Goal: Check status: Check status

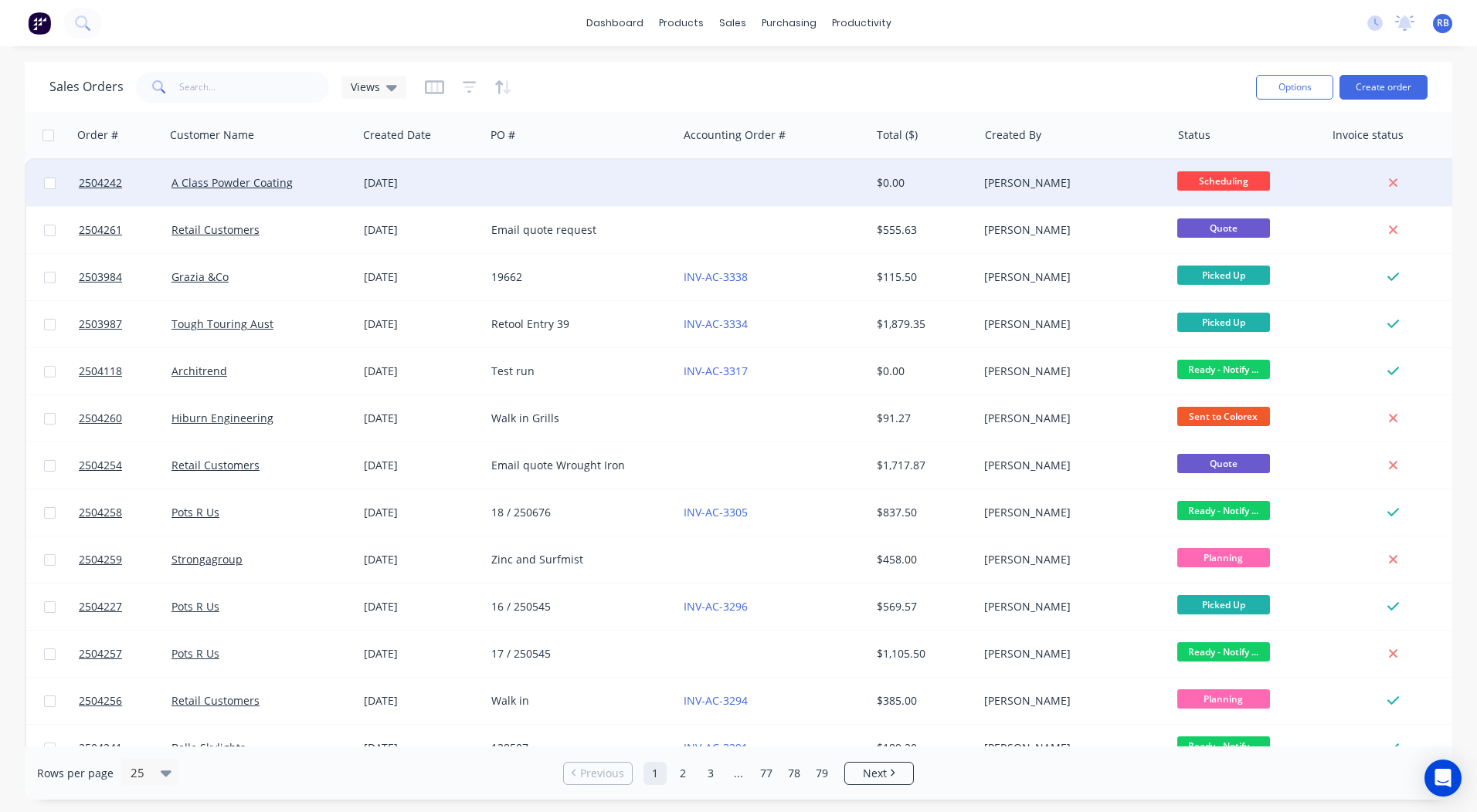
click at [686, 183] on div at bounding box center [774, 183] width 193 height 46
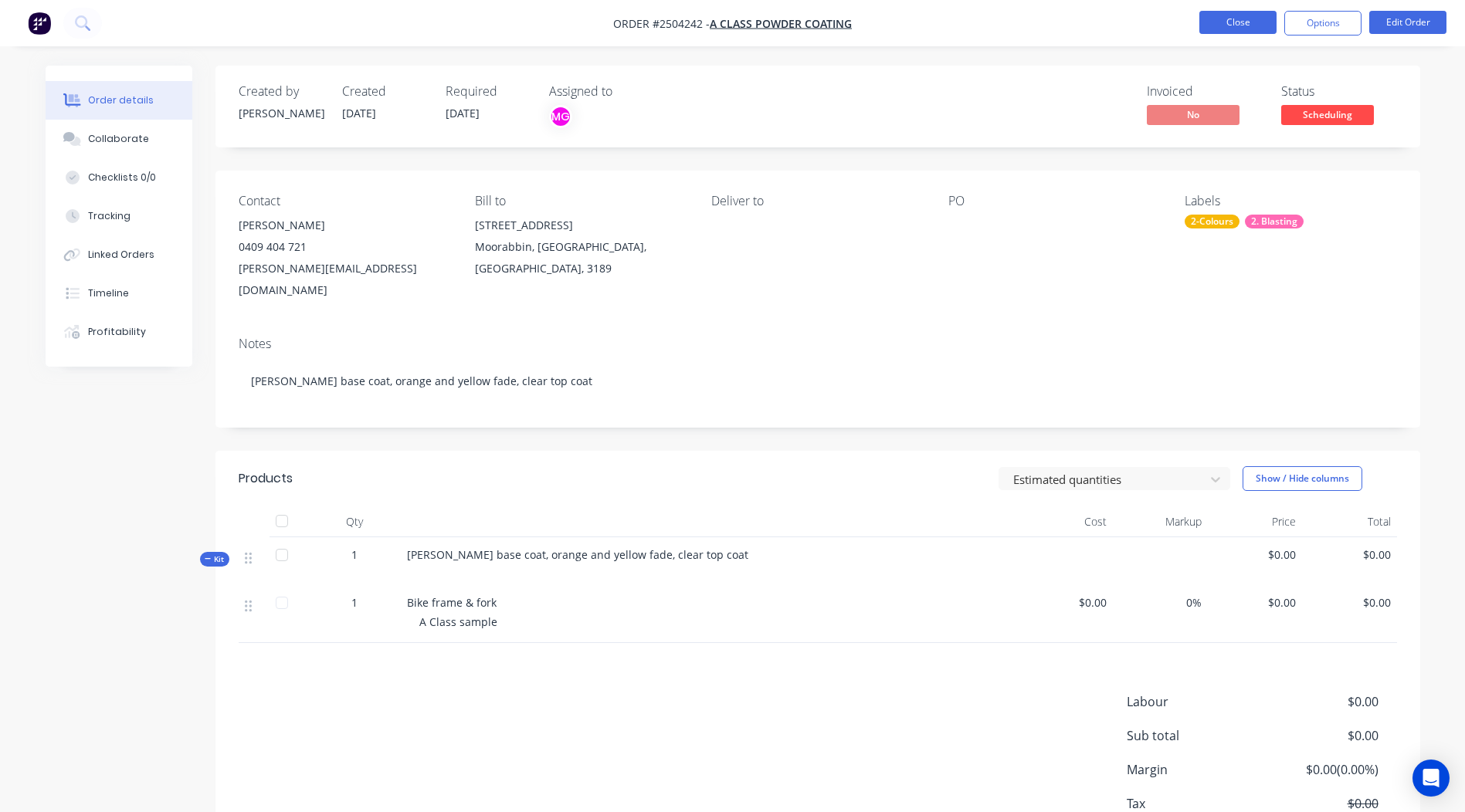
click at [1227, 18] on button "Close" at bounding box center [1238, 23] width 78 height 24
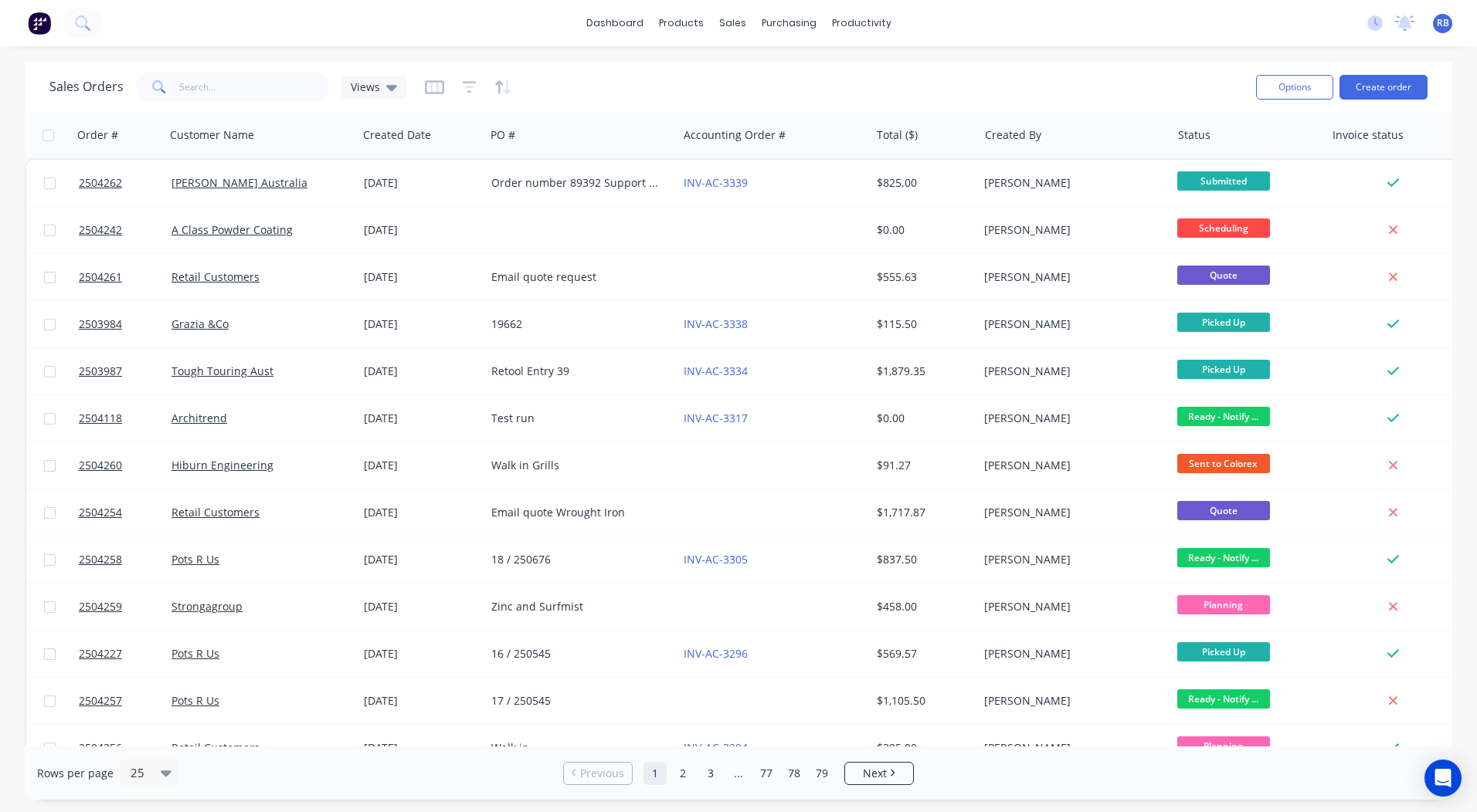
click at [705, 86] on div "Sales Orders Views" at bounding box center [646, 87] width 1195 height 37
click at [639, 25] on link "dashboard" at bounding box center [615, 24] width 73 height 24
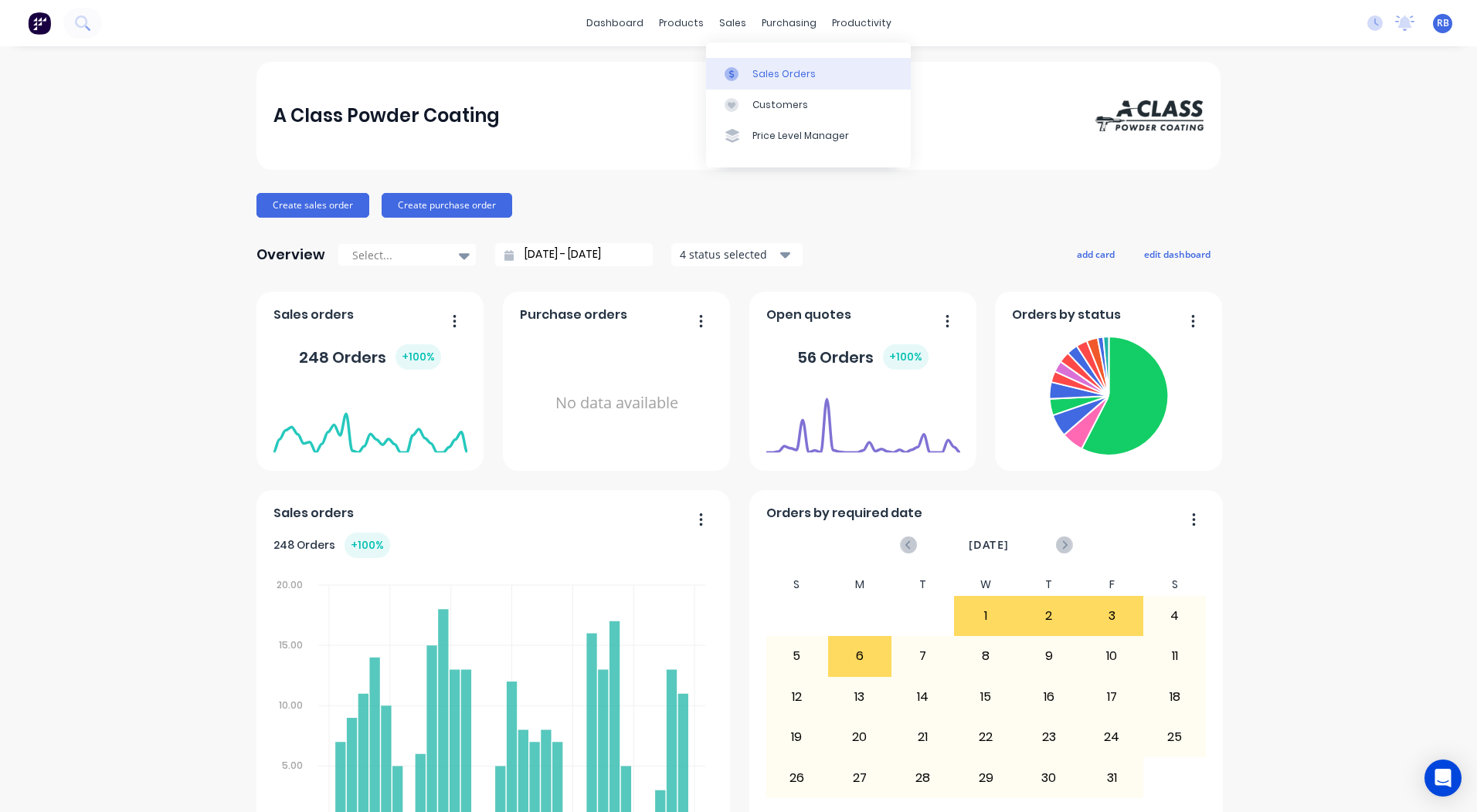
click at [742, 67] on div at bounding box center [737, 74] width 24 height 14
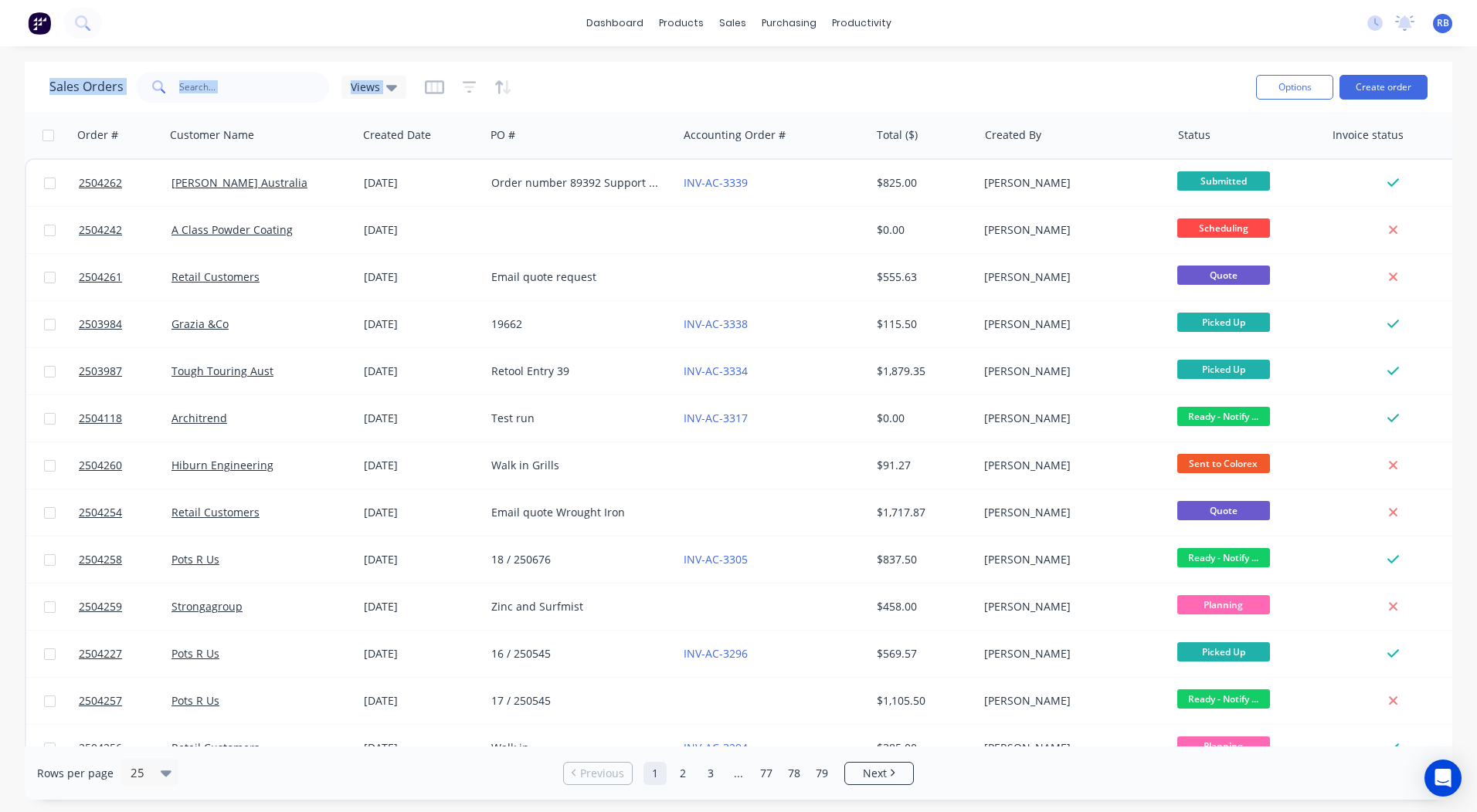
drag, startPoint x: 27, startPoint y: 57, endPoint x: 562, endPoint y: 53, distance: 535.0
click at [562, 53] on div "dashboard products sales purchasing productivity dashboard products Product Cat…" at bounding box center [738, 406] width 1477 height 812
copy div "Sales Orders Views Options Create order"
click at [650, 64] on div "Sales Orders Views Options Create order" at bounding box center [738, 87] width 1428 height 50
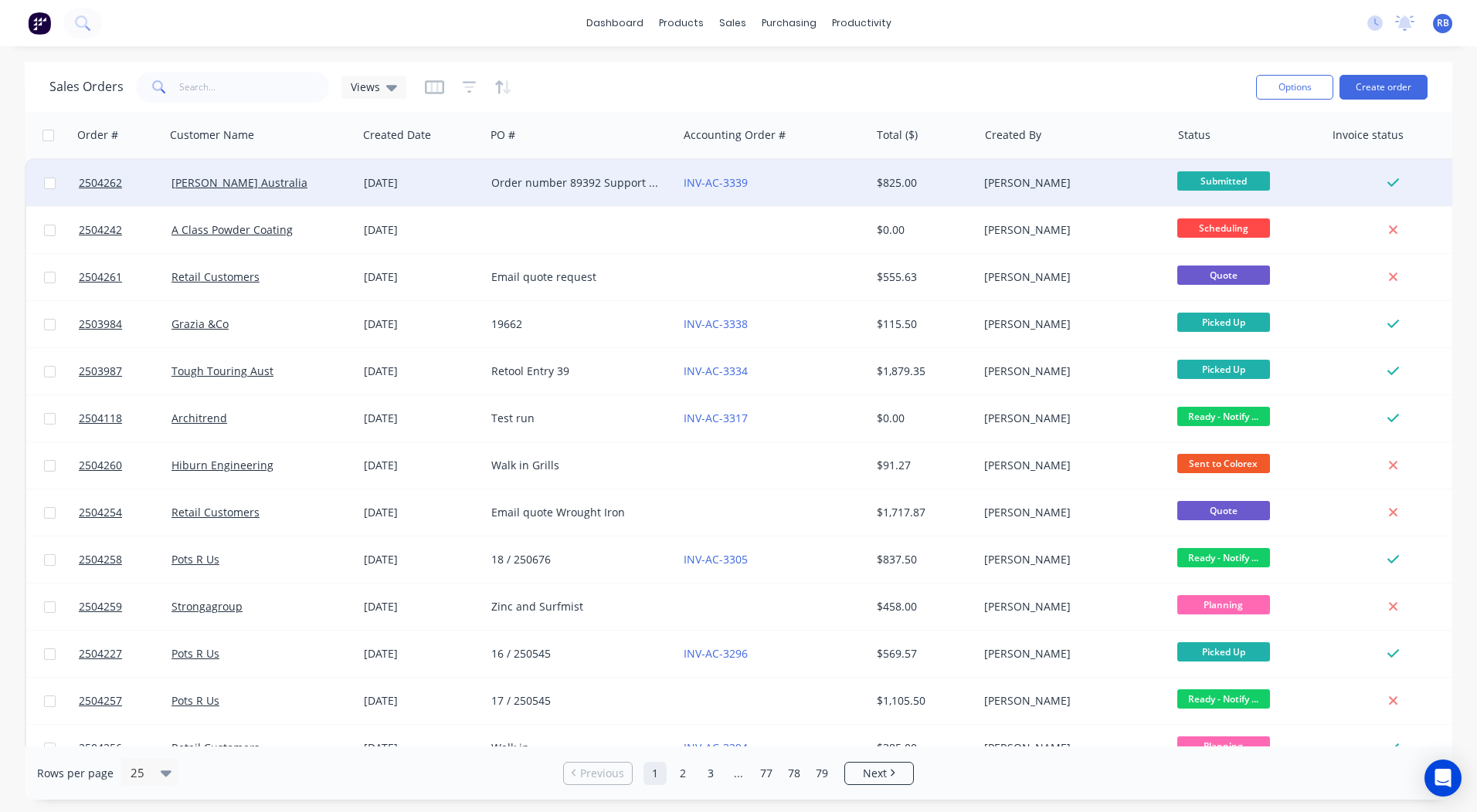
click at [589, 180] on div "Order number 89392 Support Arm (J/N 6007-20)" at bounding box center [577, 183] width 171 height 16
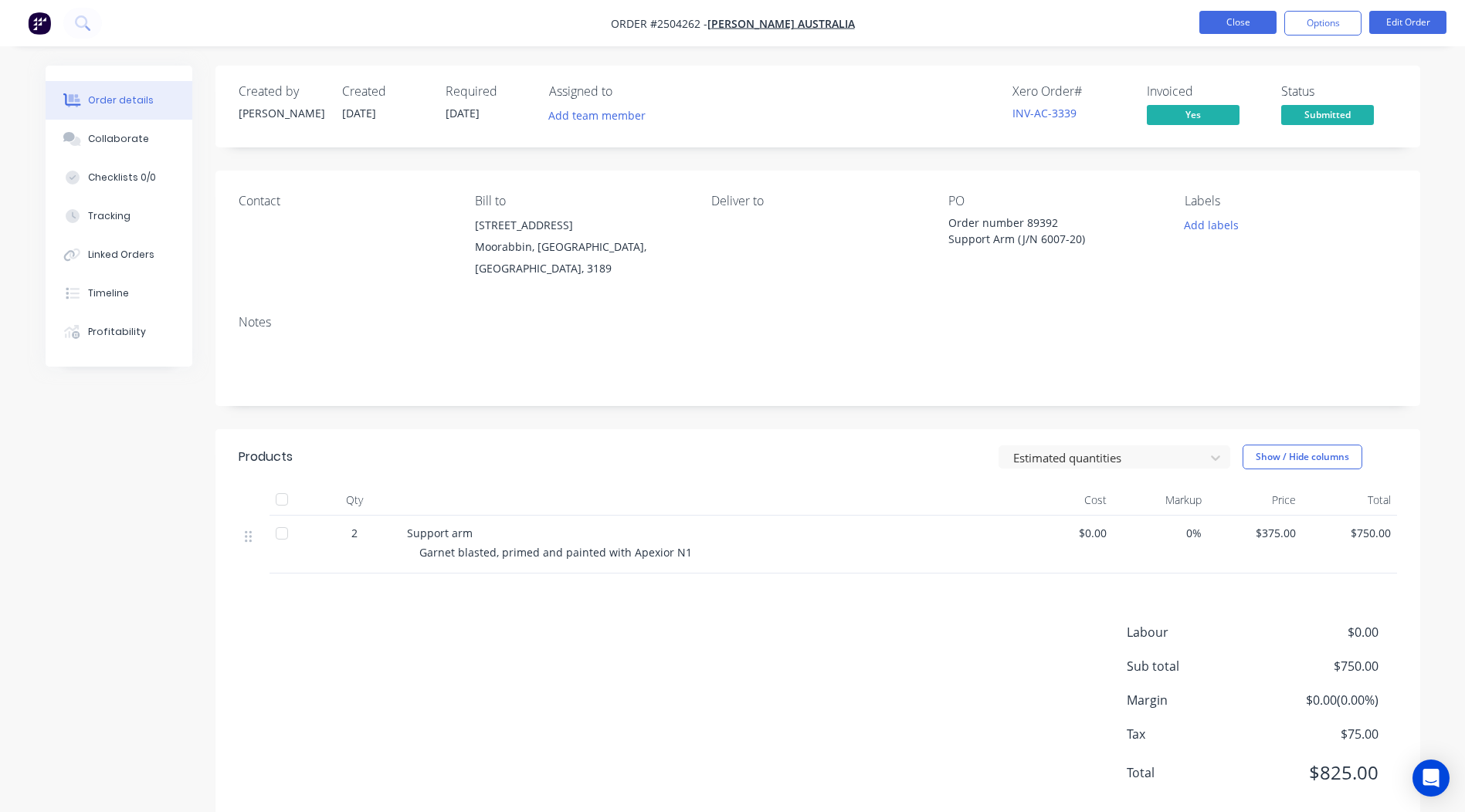
click at [1248, 30] on button "Close" at bounding box center [1238, 23] width 78 height 24
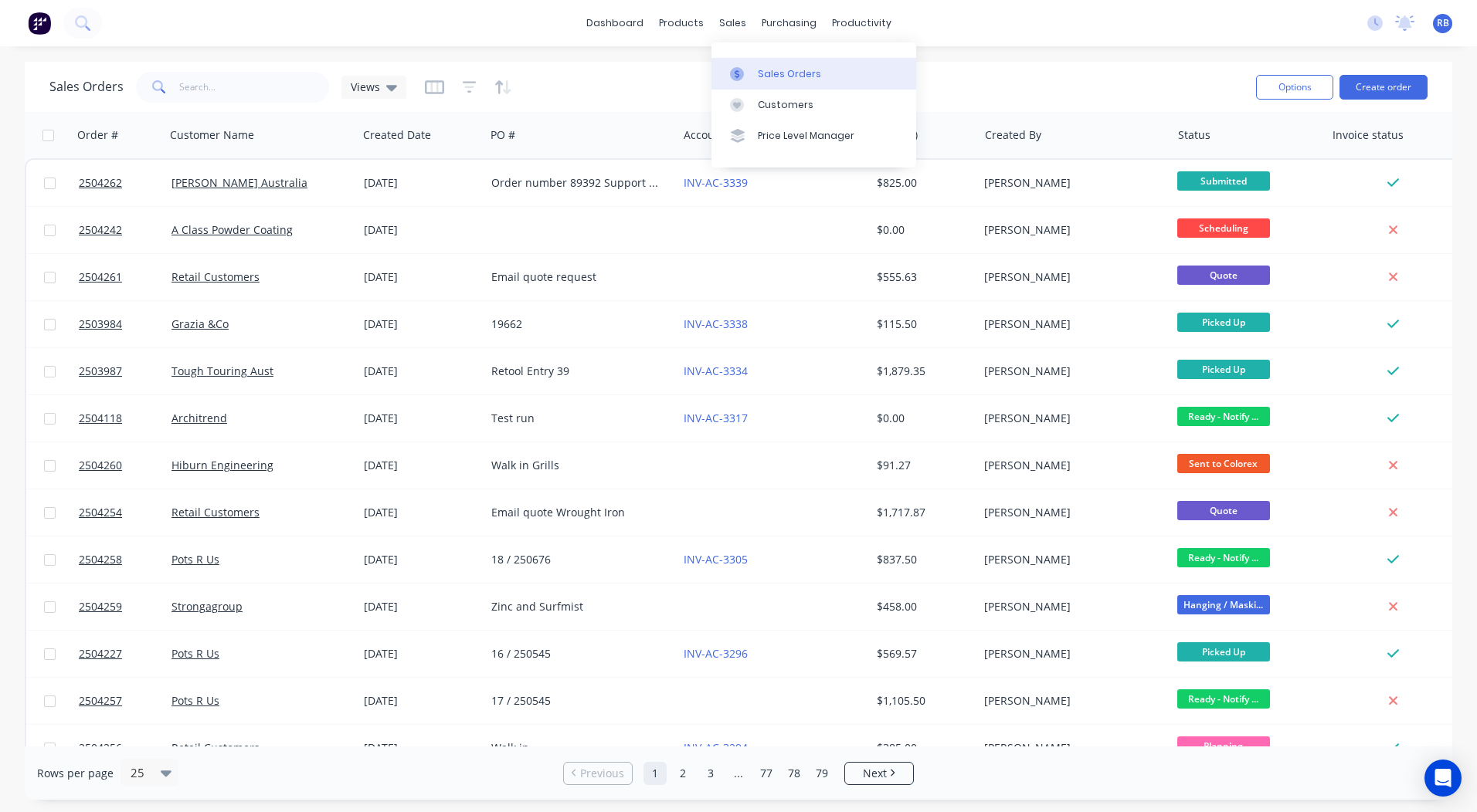
click at [744, 60] on link "Sales Orders" at bounding box center [814, 73] width 205 height 30
click at [1034, 29] on div "dashboard products sales purchasing productivity dashboard products Product Cat…" at bounding box center [738, 23] width 1477 height 46
click at [766, 78] on div "Sales Orders" at bounding box center [790, 74] width 63 height 14
click at [961, 51] on div "dashboard products sales purchasing productivity dashboard products Product Cat…" at bounding box center [738, 406] width 1477 height 812
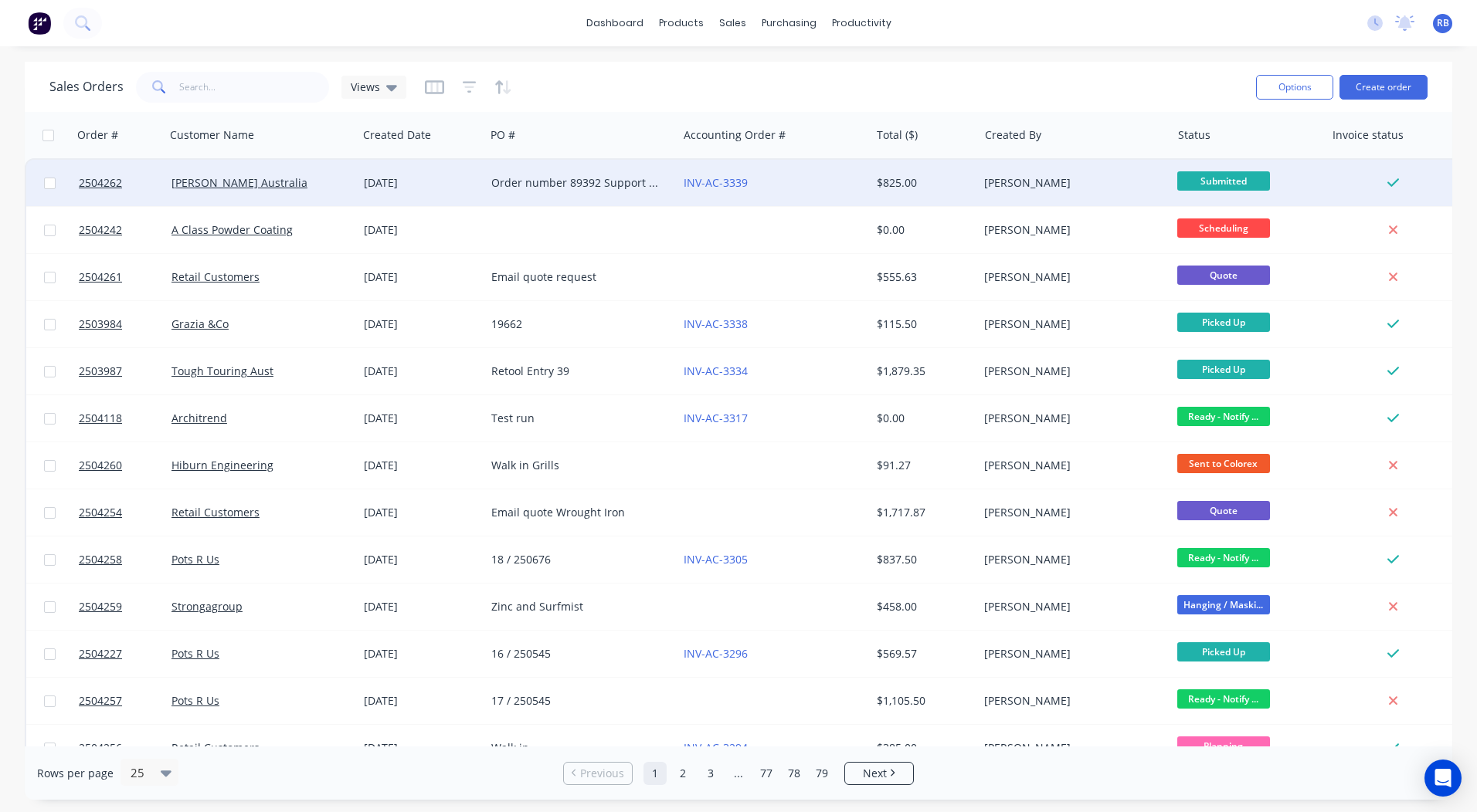
click at [494, 177] on div "Order number 89392 Support Arm (J/N 6007-20)" at bounding box center [577, 183] width 171 height 16
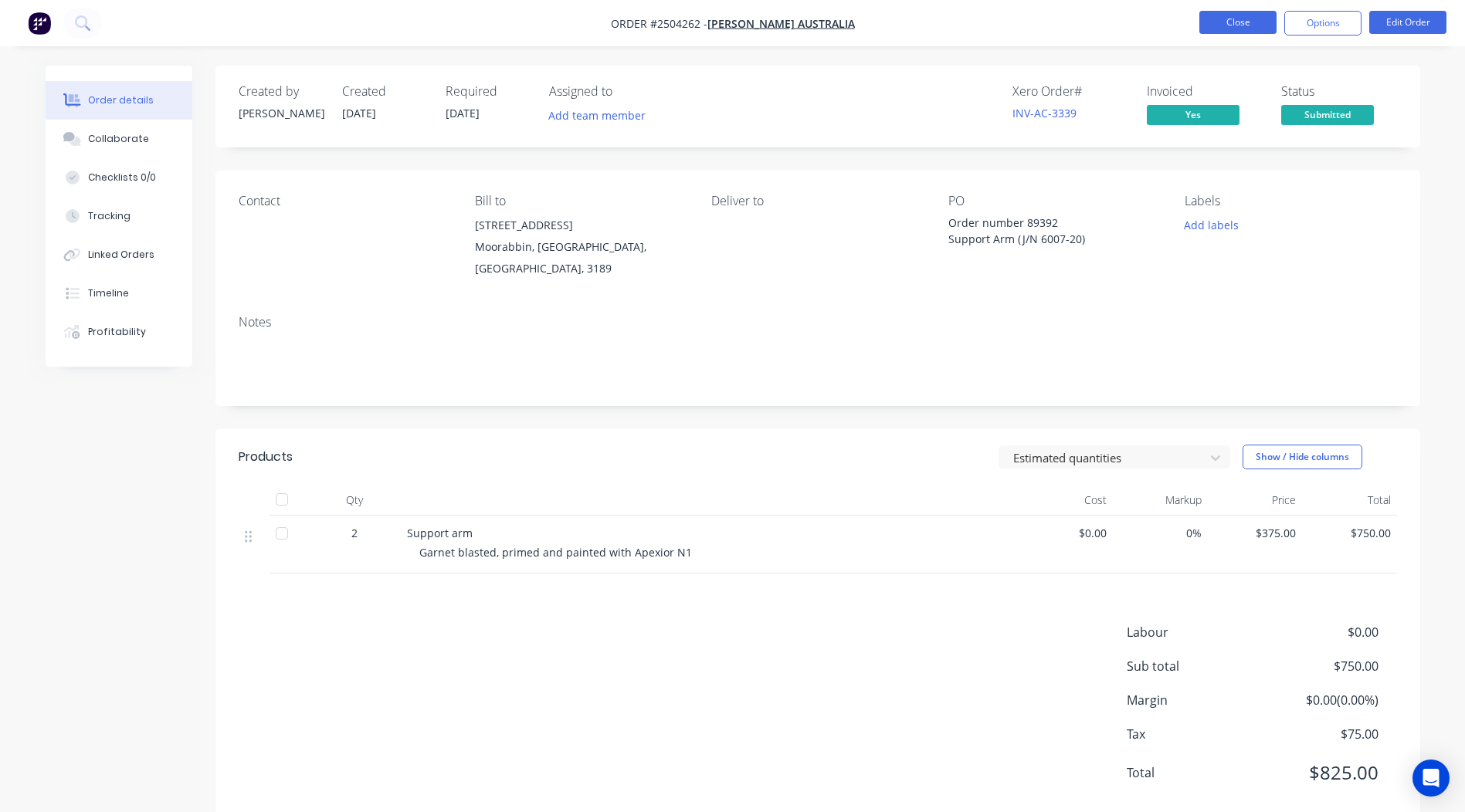
click at [1234, 13] on button "Close" at bounding box center [1238, 23] width 78 height 24
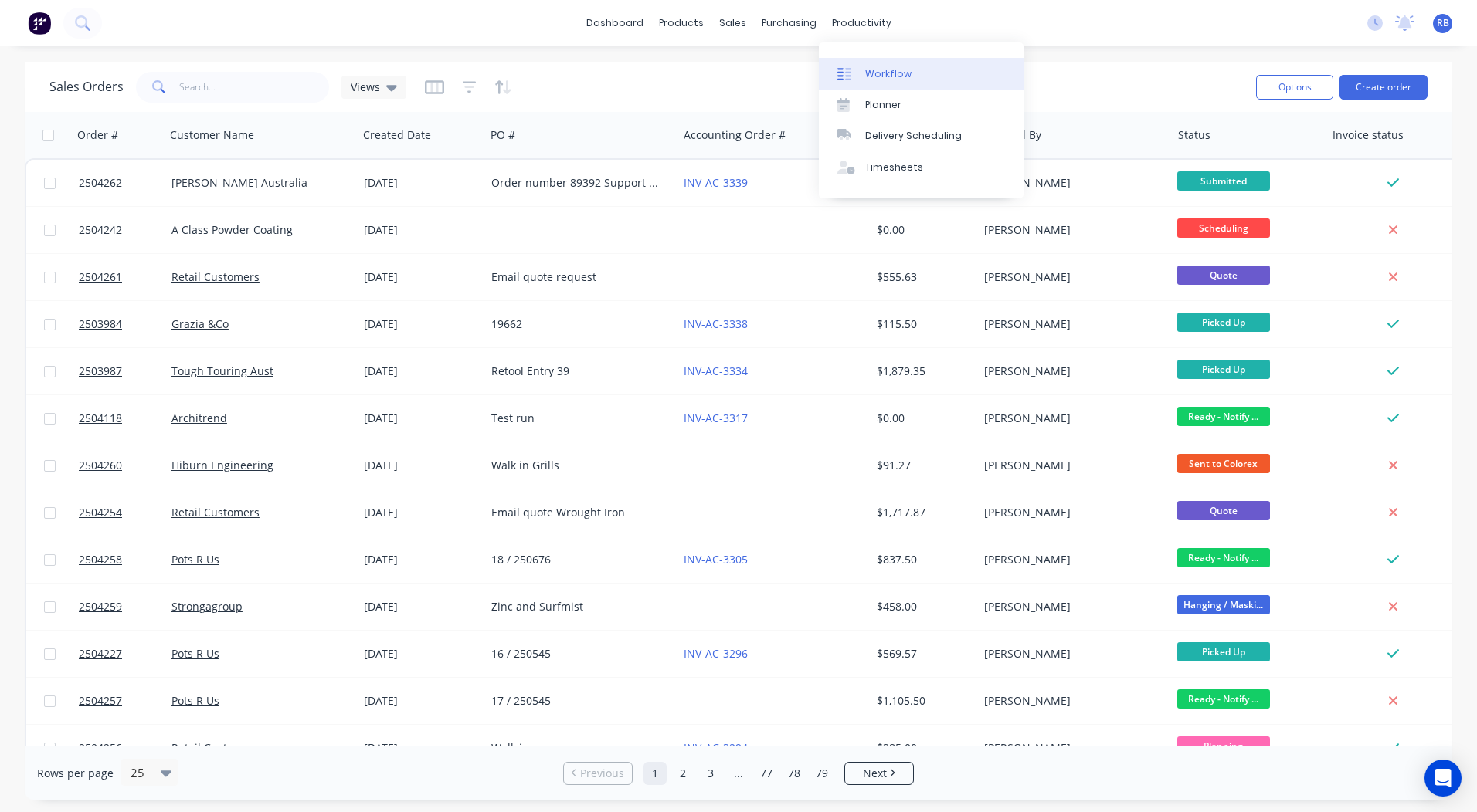
click at [880, 74] on div "Workflow" at bounding box center [888, 74] width 46 height 14
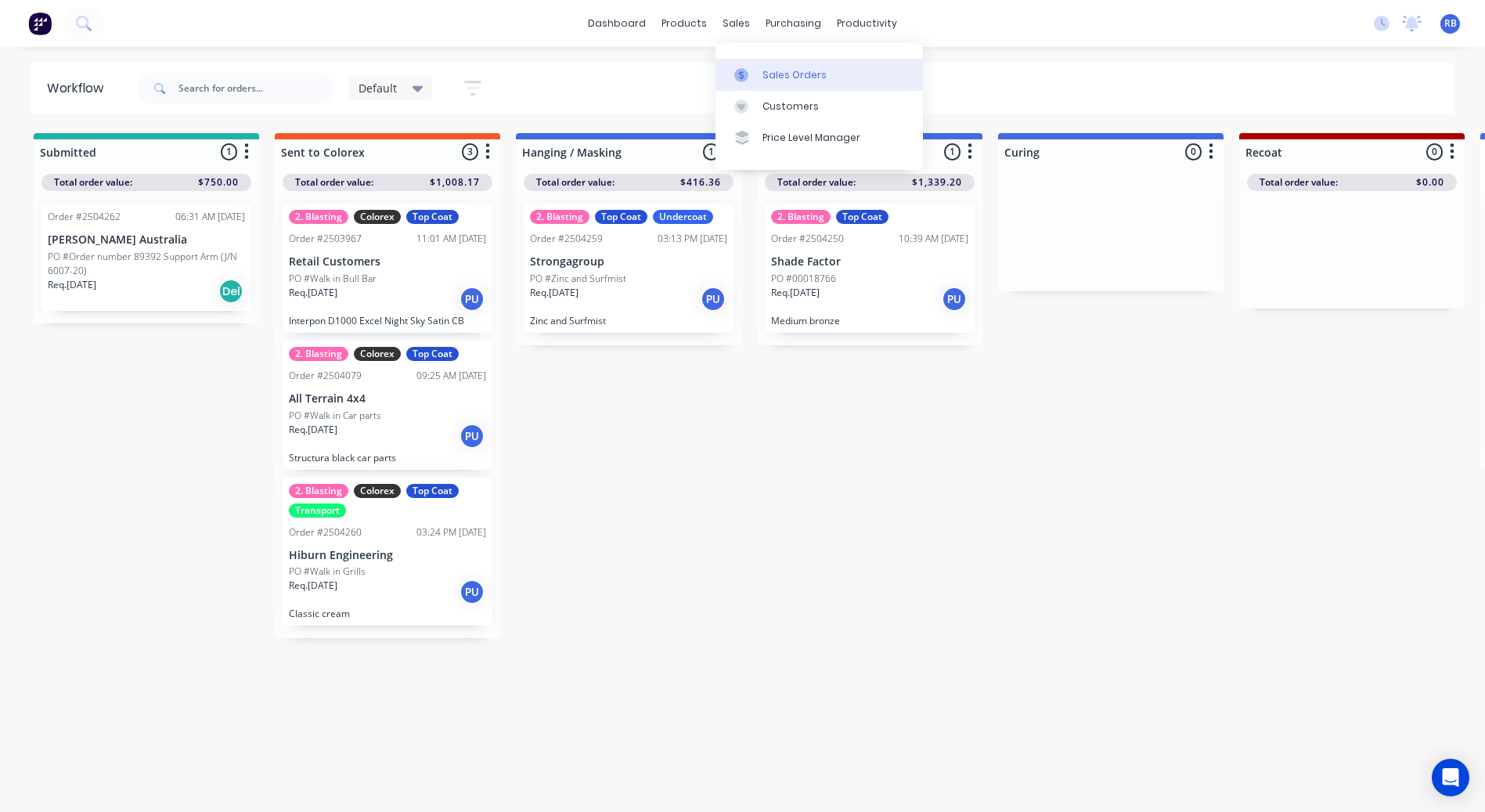
click at [751, 61] on link "Sales Orders" at bounding box center [819, 74] width 207 height 31
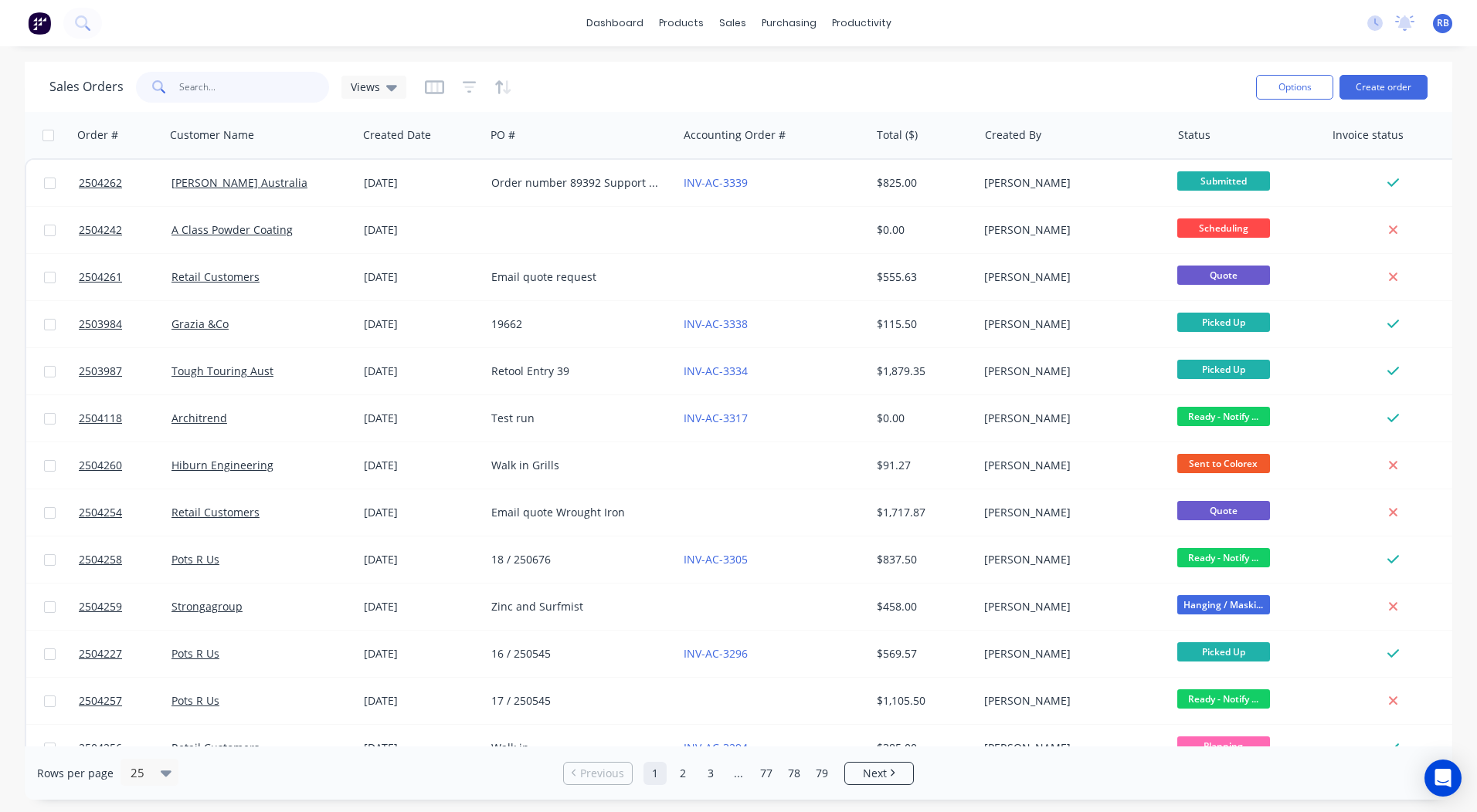
click at [239, 91] on input "text" at bounding box center [254, 87] width 150 height 30
type input "2504234"
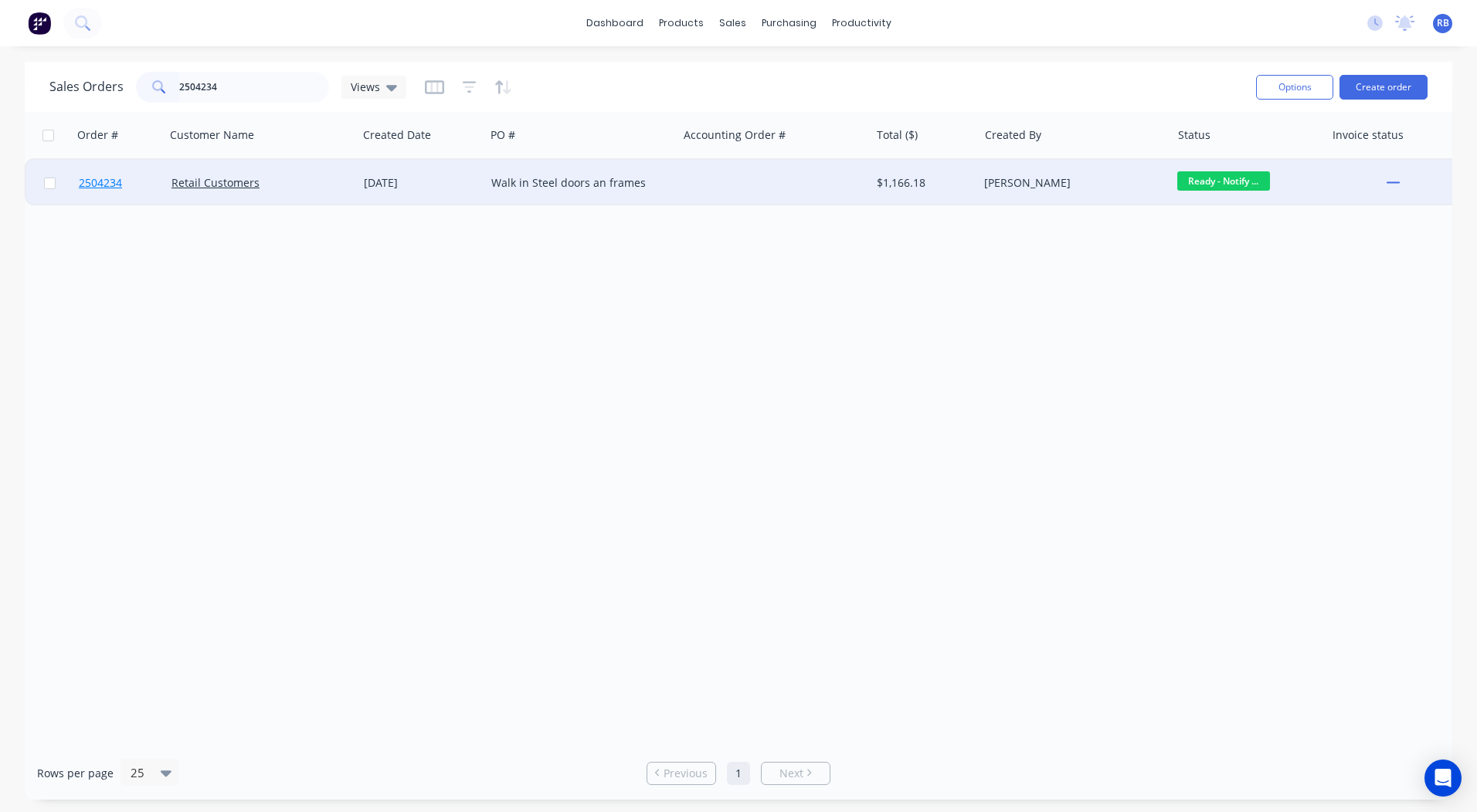
click at [91, 186] on span "2504234" at bounding box center [100, 183] width 43 height 16
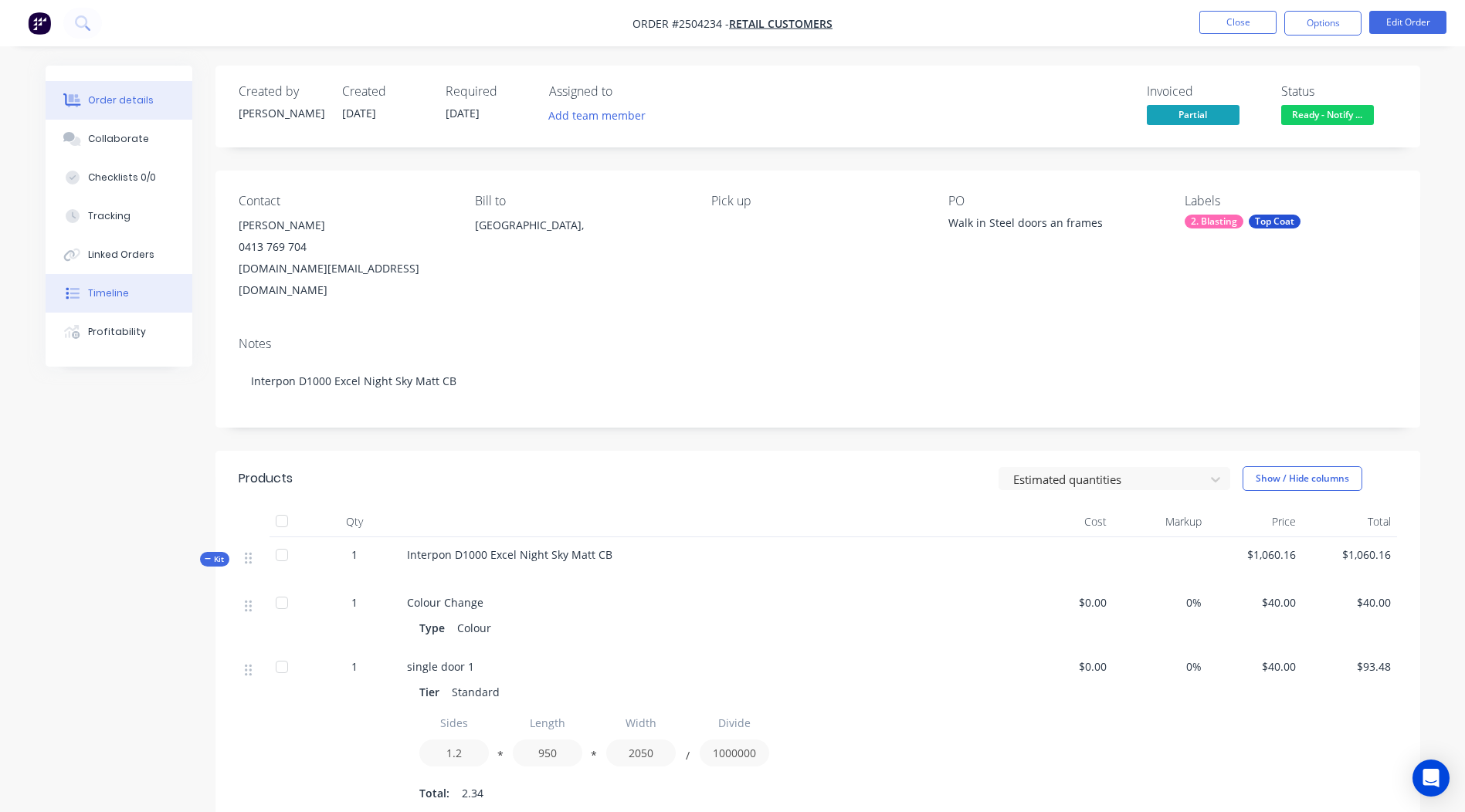
click at [96, 297] on div "Timeline" at bounding box center [109, 293] width 41 height 14
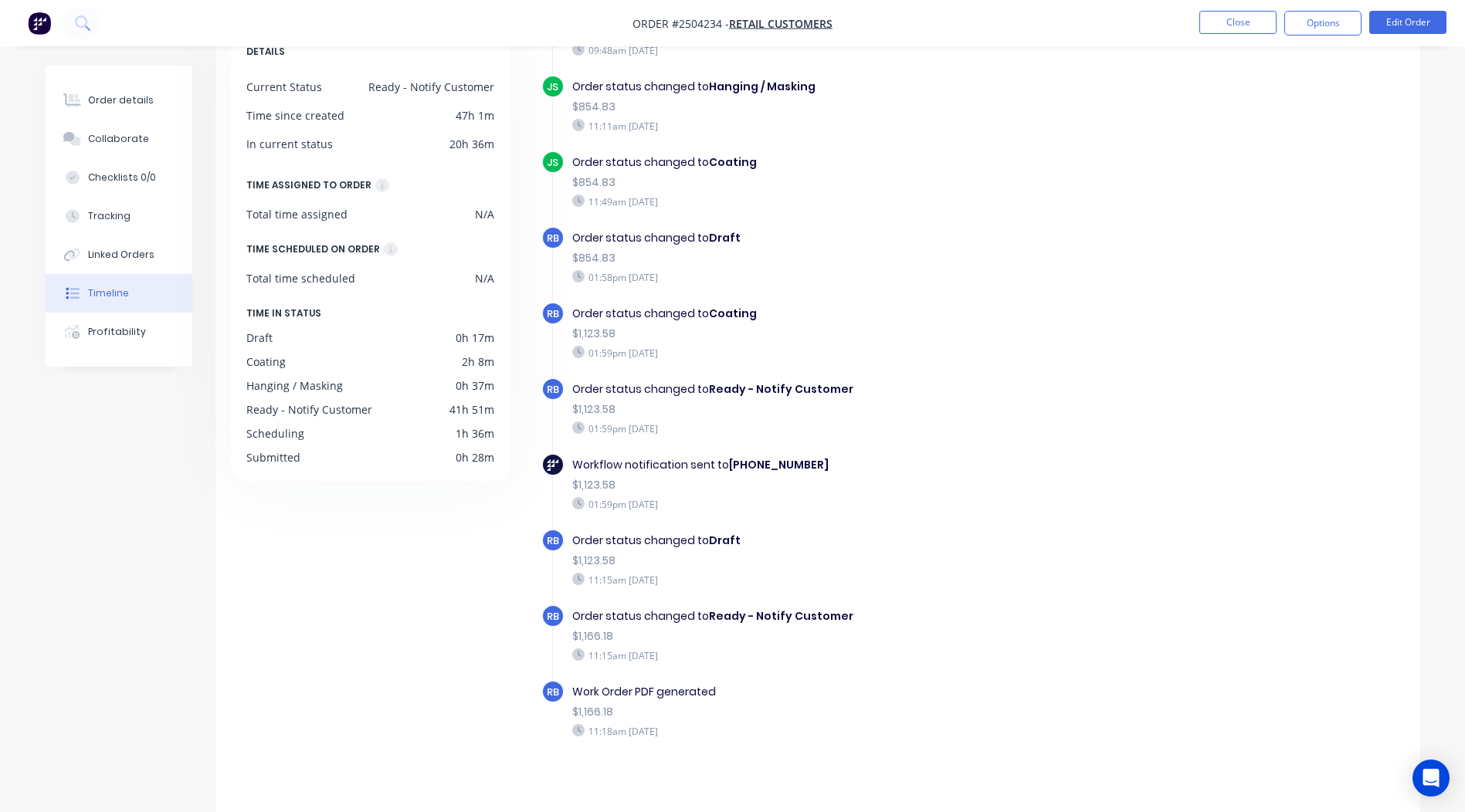
scroll to position [113, 0]
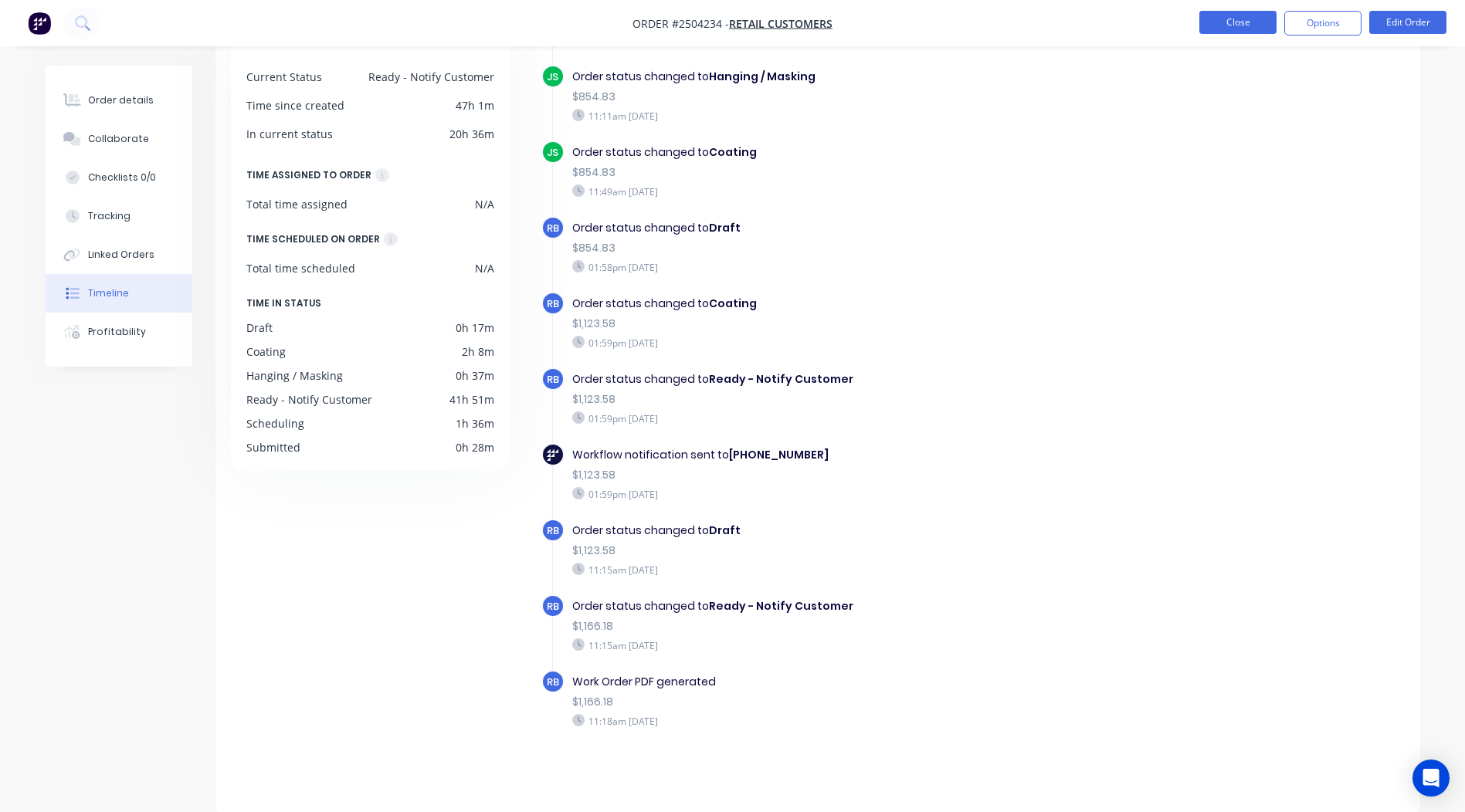
click at [1246, 29] on button "Close" at bounding box center [1238, 23] width 78 height 24
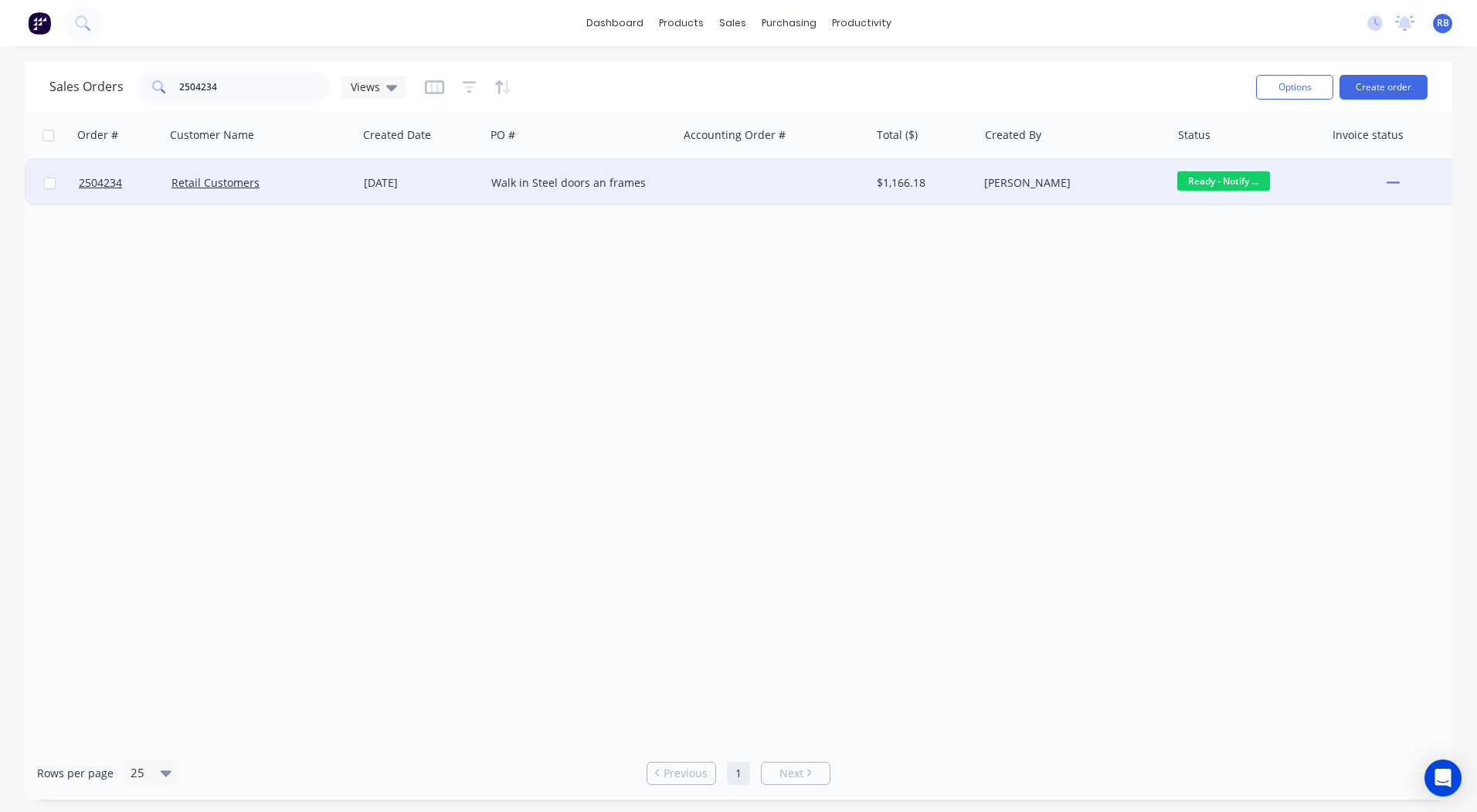
click at [650, 166] on div "Walk in Steel doors an frames" at bounding box center [581, 183] width 193 height 46
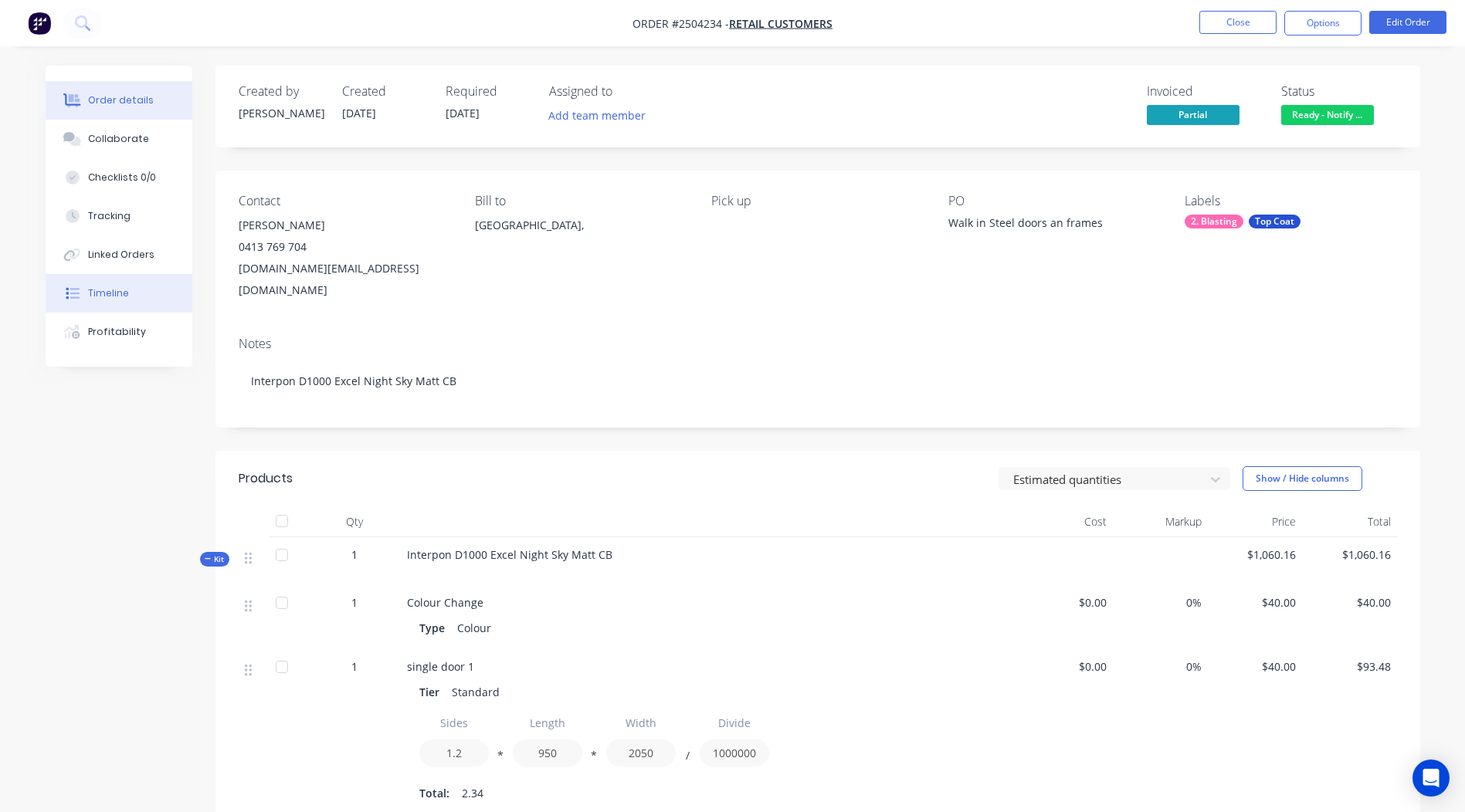
click at [88, 300] on button "Timeline" at bounding box center [118, 293] width 146 height 38
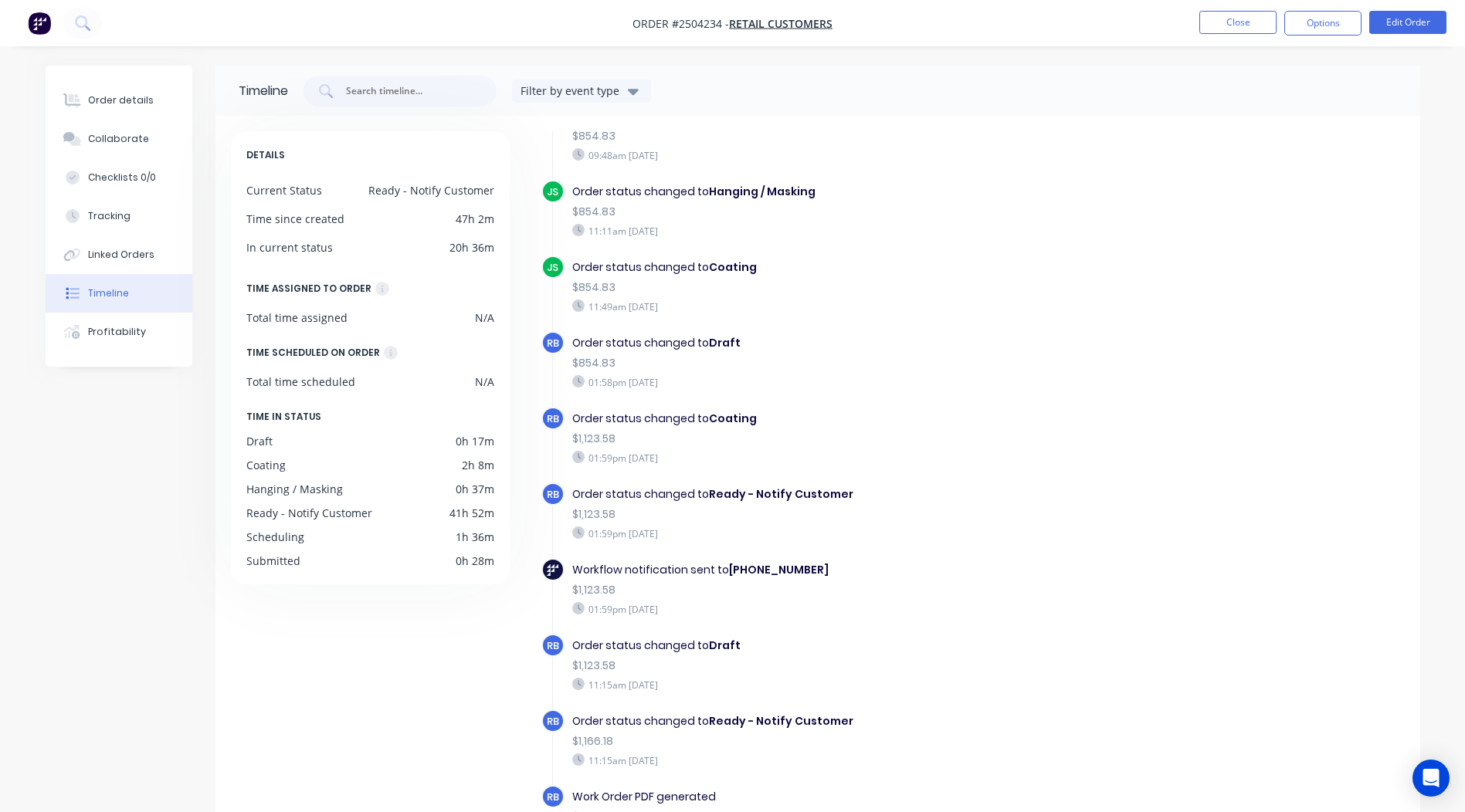
scroll to position [625, 0]
click at [1256, 20] on button "Close" at bounding box center [1238, 23] width 78 height 24
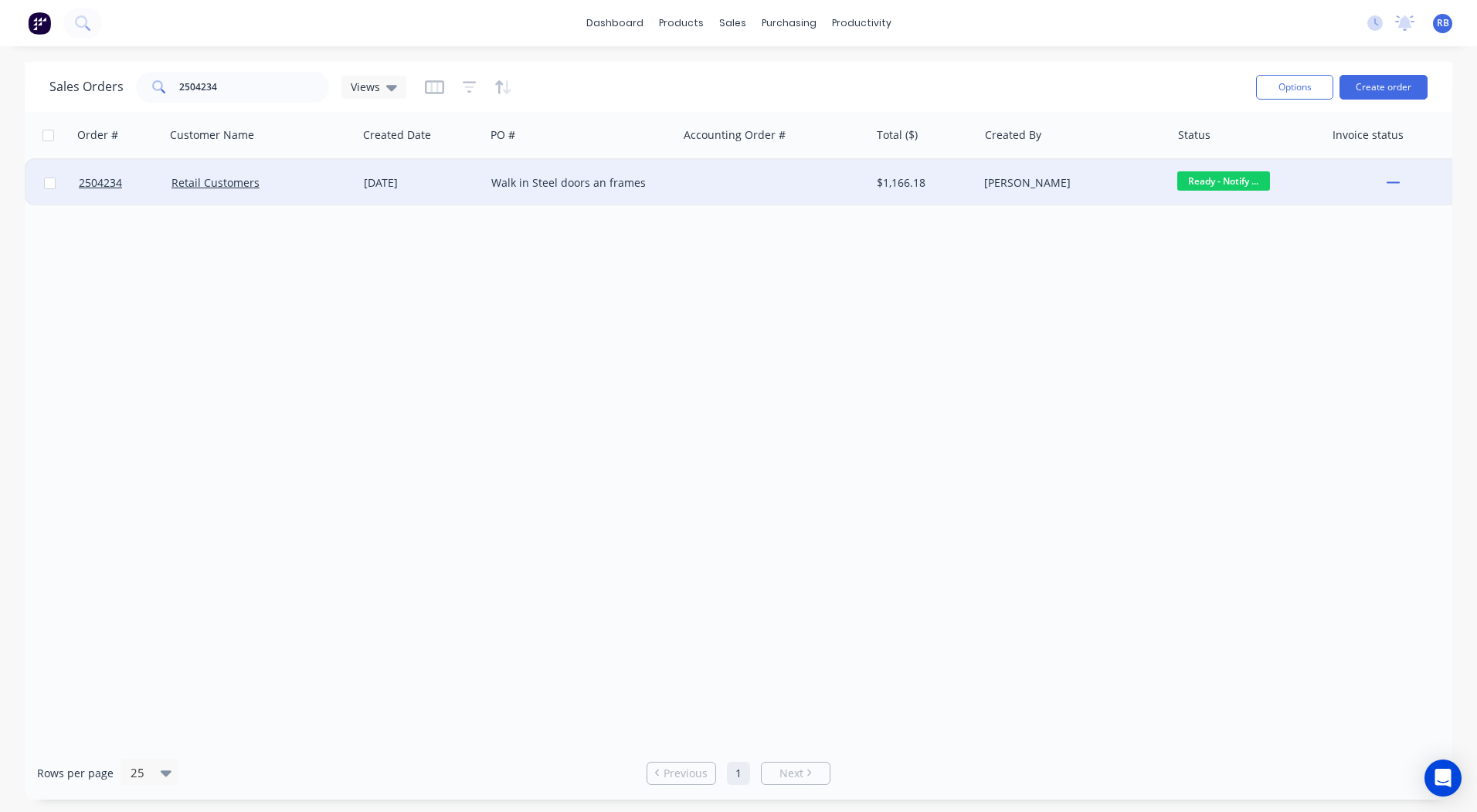
click at [625, 196] on div "Walk in Steel doors an frames" at bounding box center [581, 183] width 193 height 46
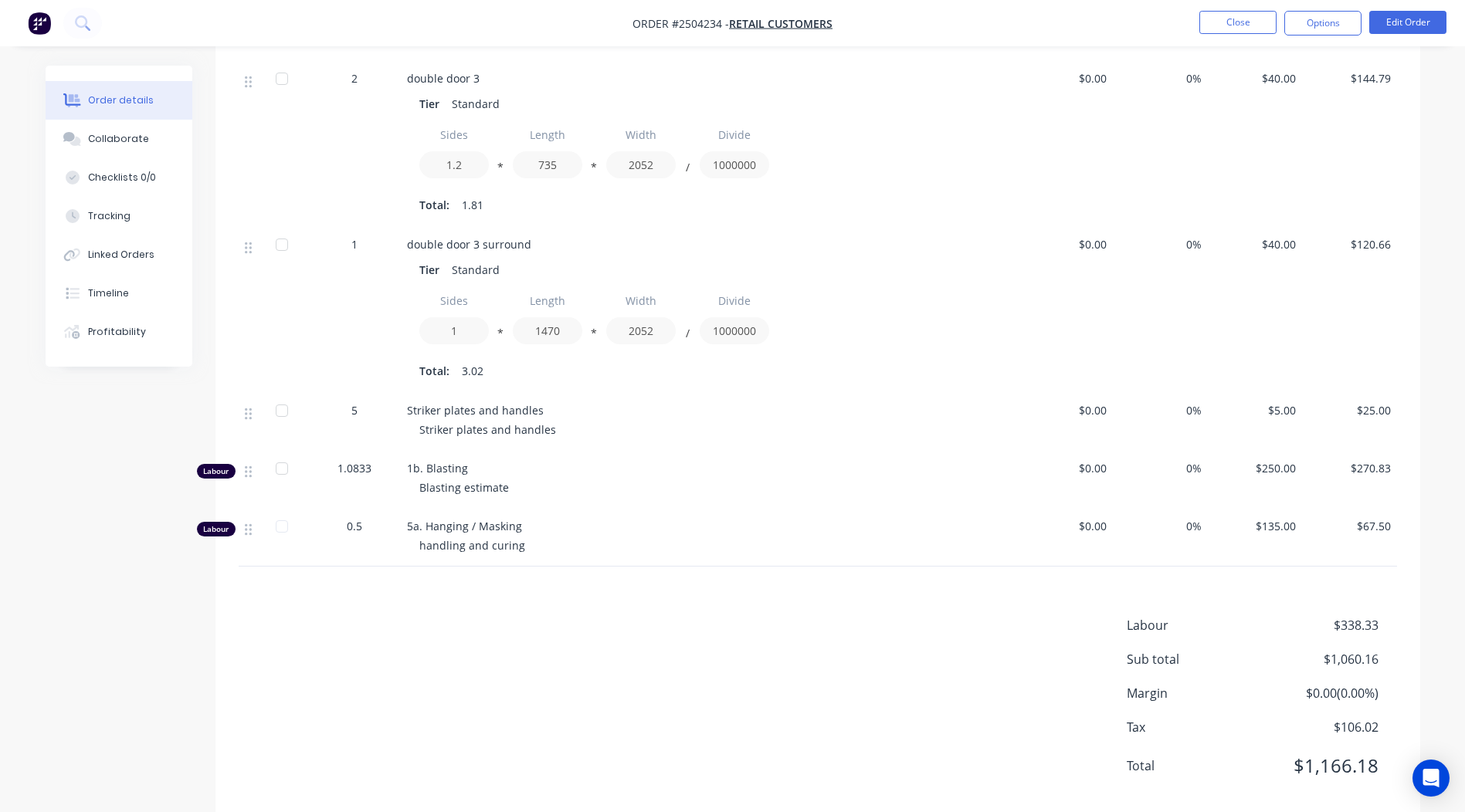
scroll to position [1260, 0]
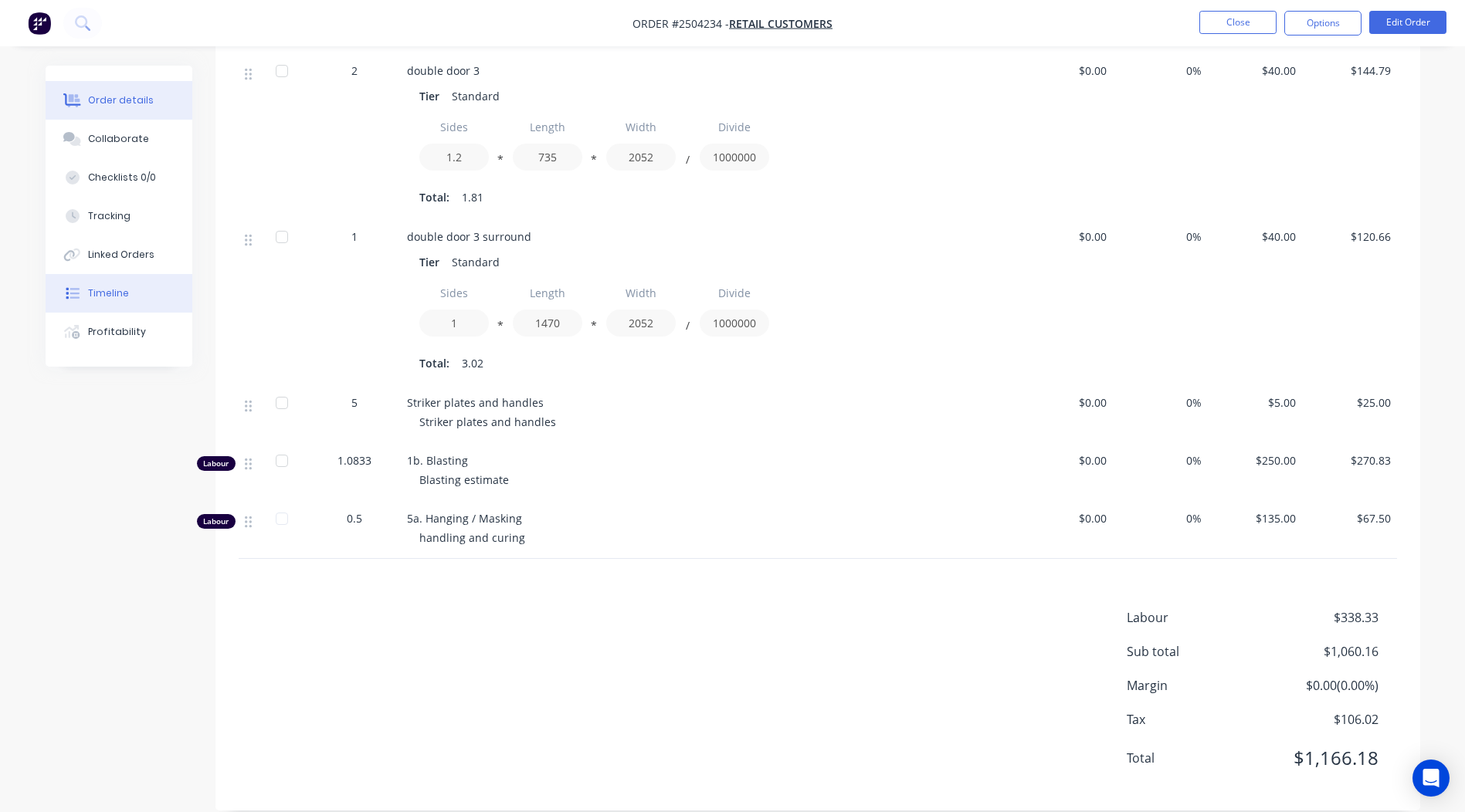
click at [106, 295] on div "Timeline" at bounding box center [109, 293] width 41 height 14
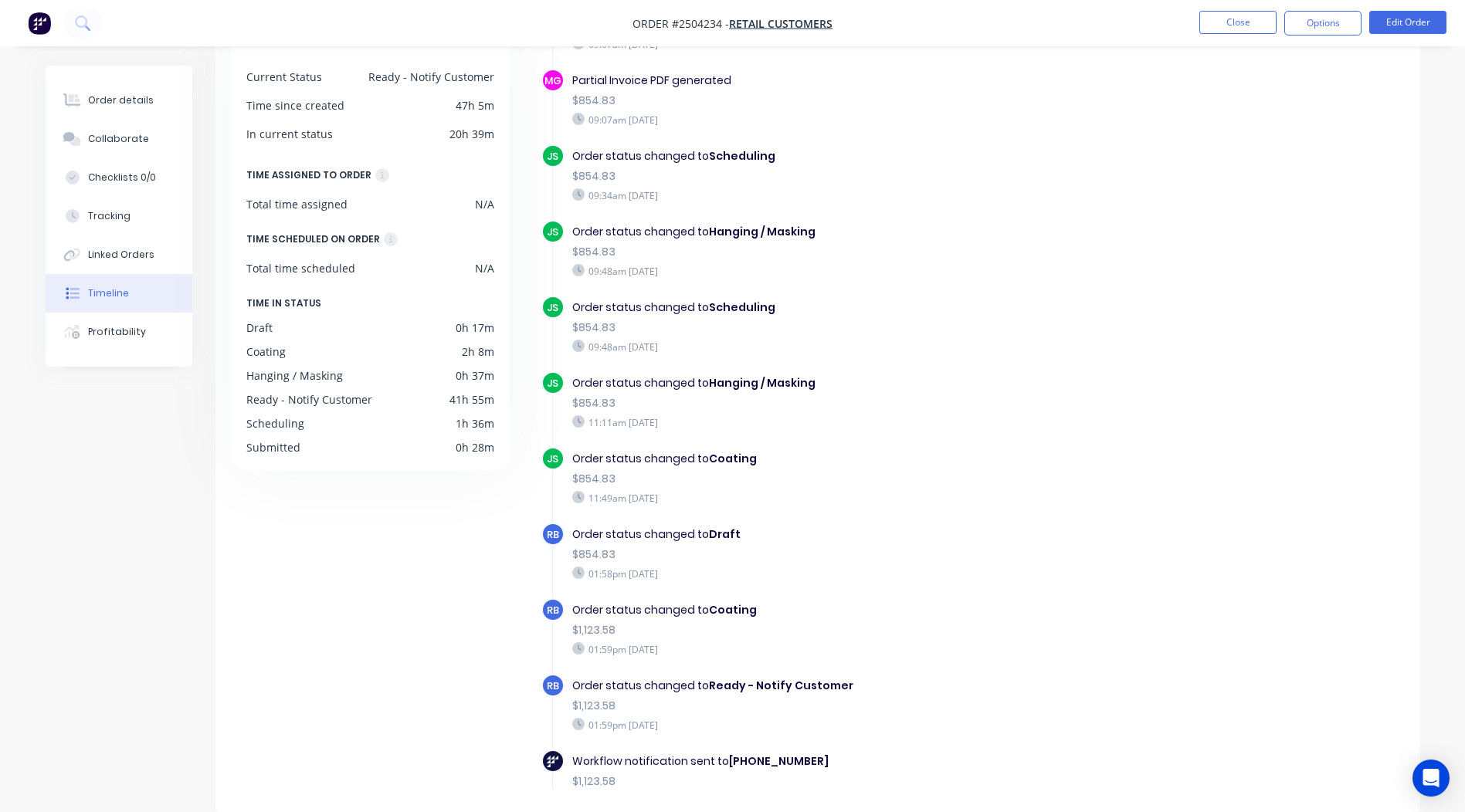
scroll to position [617, 0]
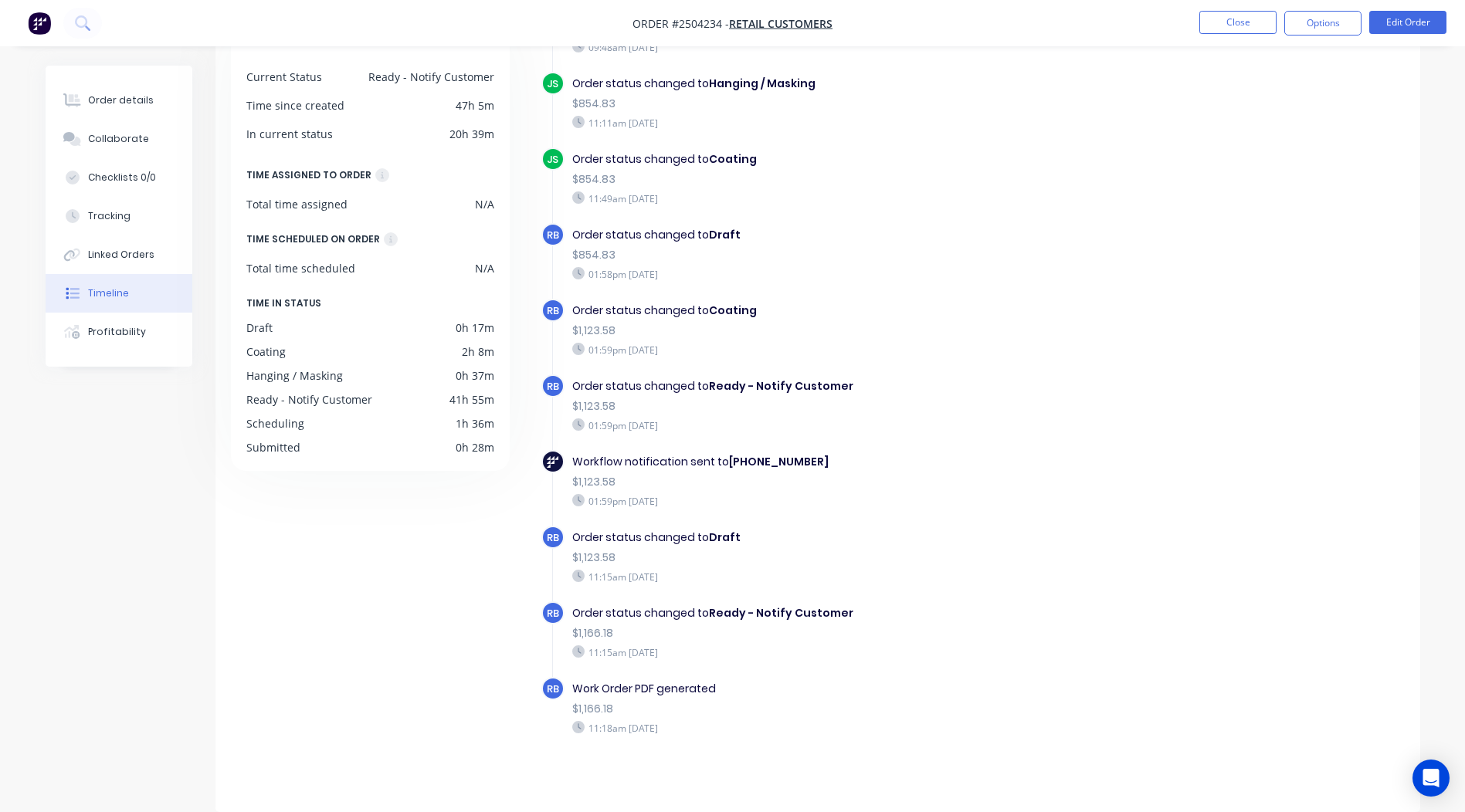
click at [899, 675] on div "RB Order status changed to Ready - Notify Customer $1,166.18 11:15am [DATE]" at bounding box center [847, 639] width 611 height 76
click at [121, 100] on div "Order details" at bounding box center [121, 100] width 66 height 14
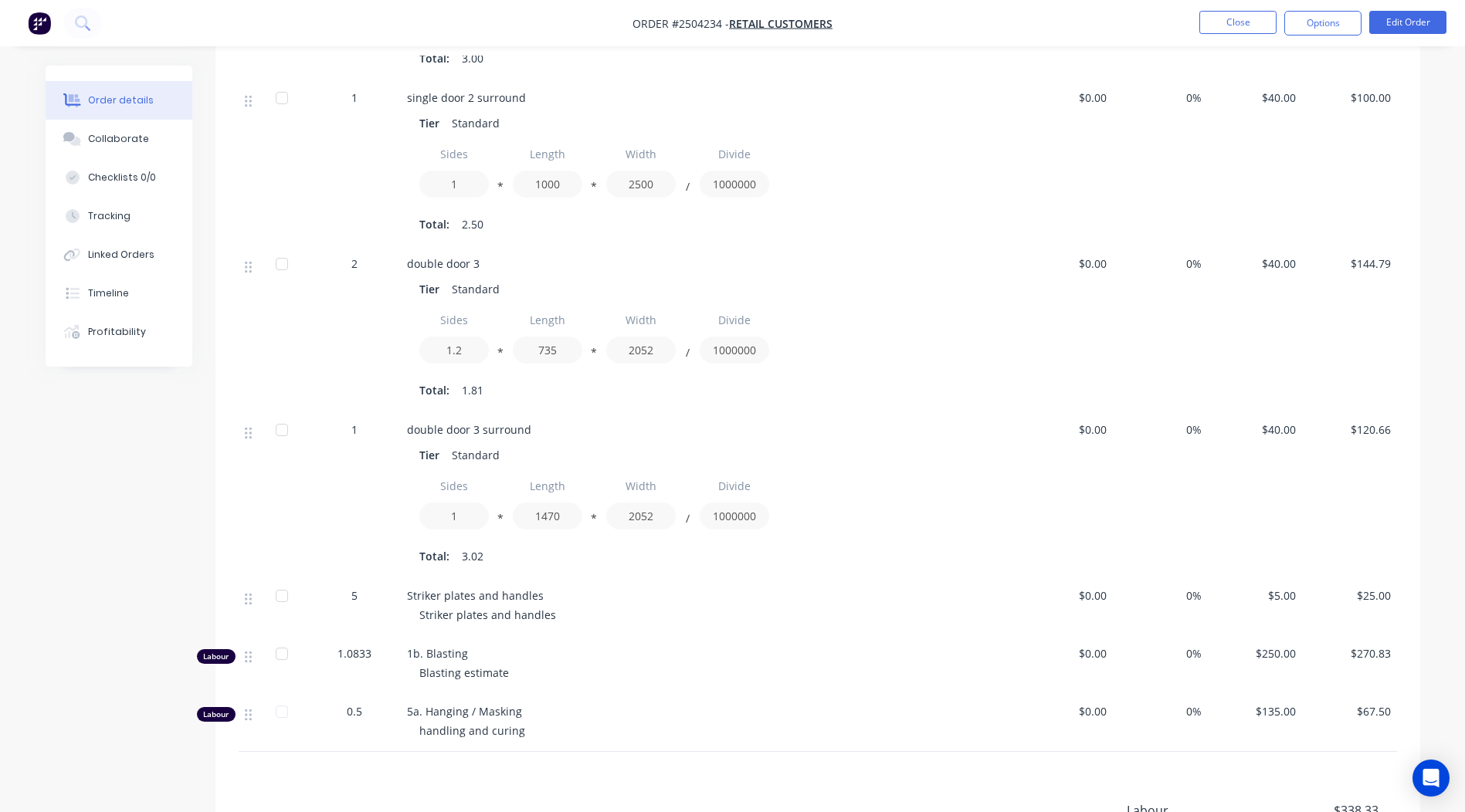
scroll to position [1059, 0]
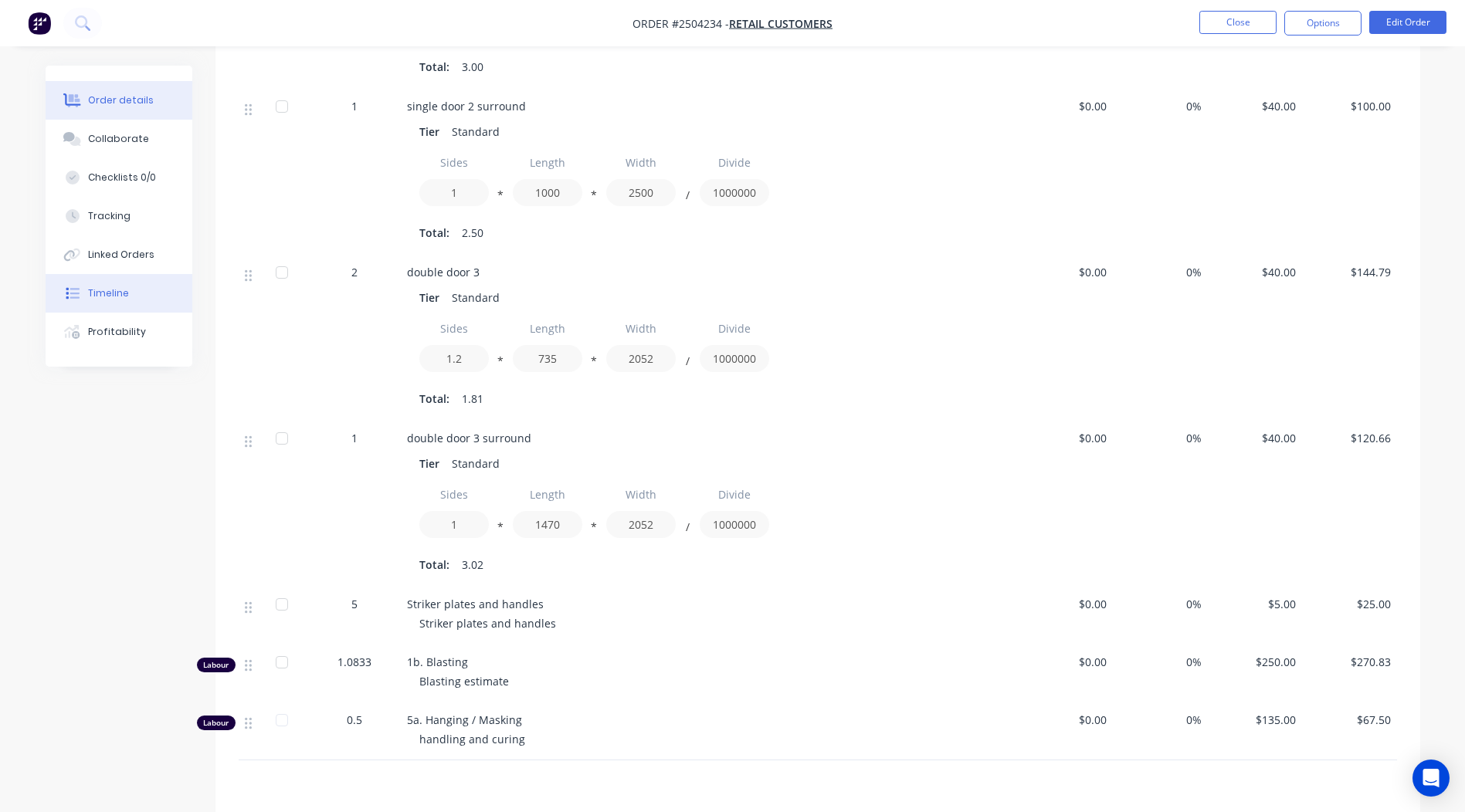
click at [85, 297] on button "Timeline" at bounding box center [118, 293] width 146 height 38
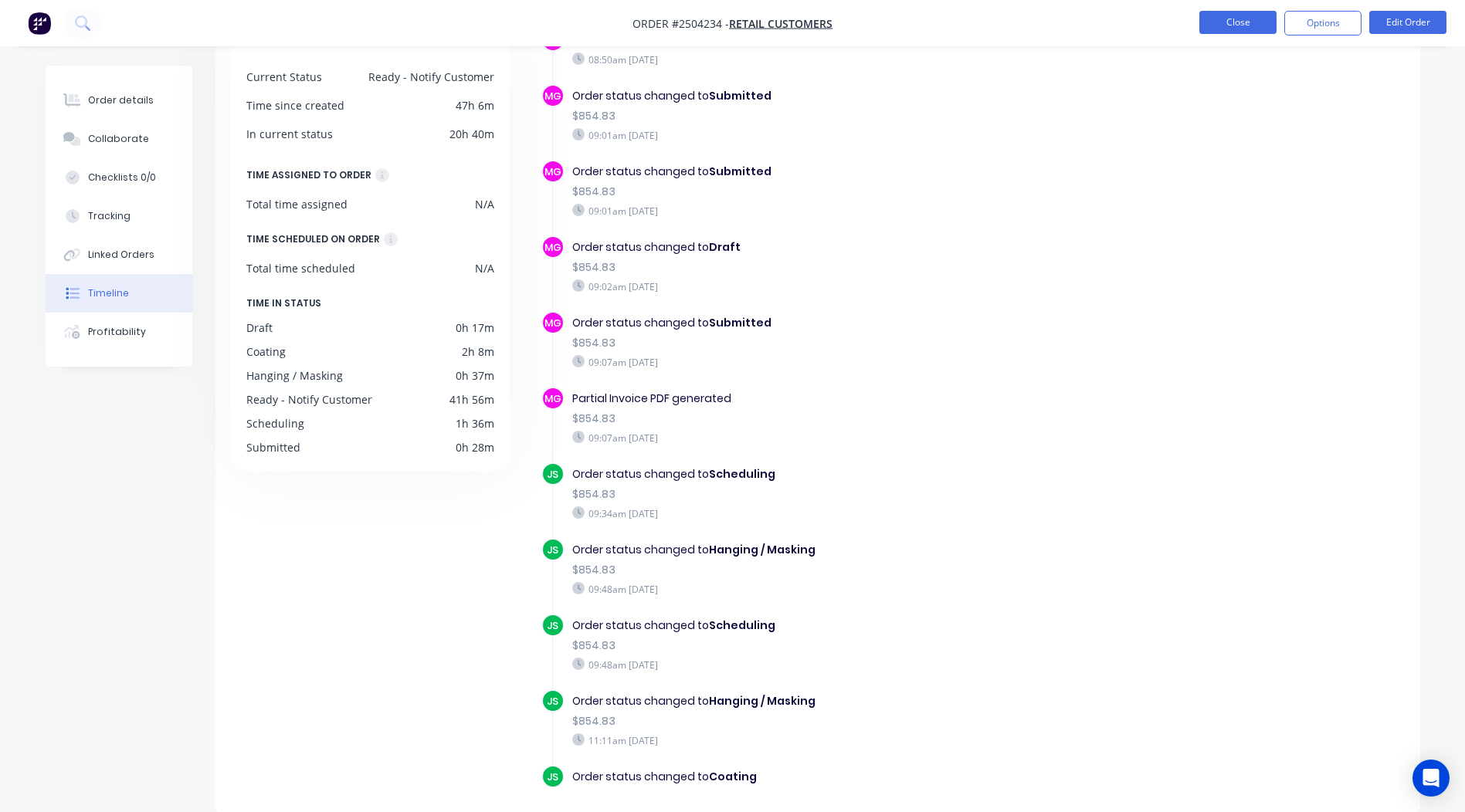
click at [1234, 28] on button "Close" at bounding box center [1238, 23] width 78 height 24
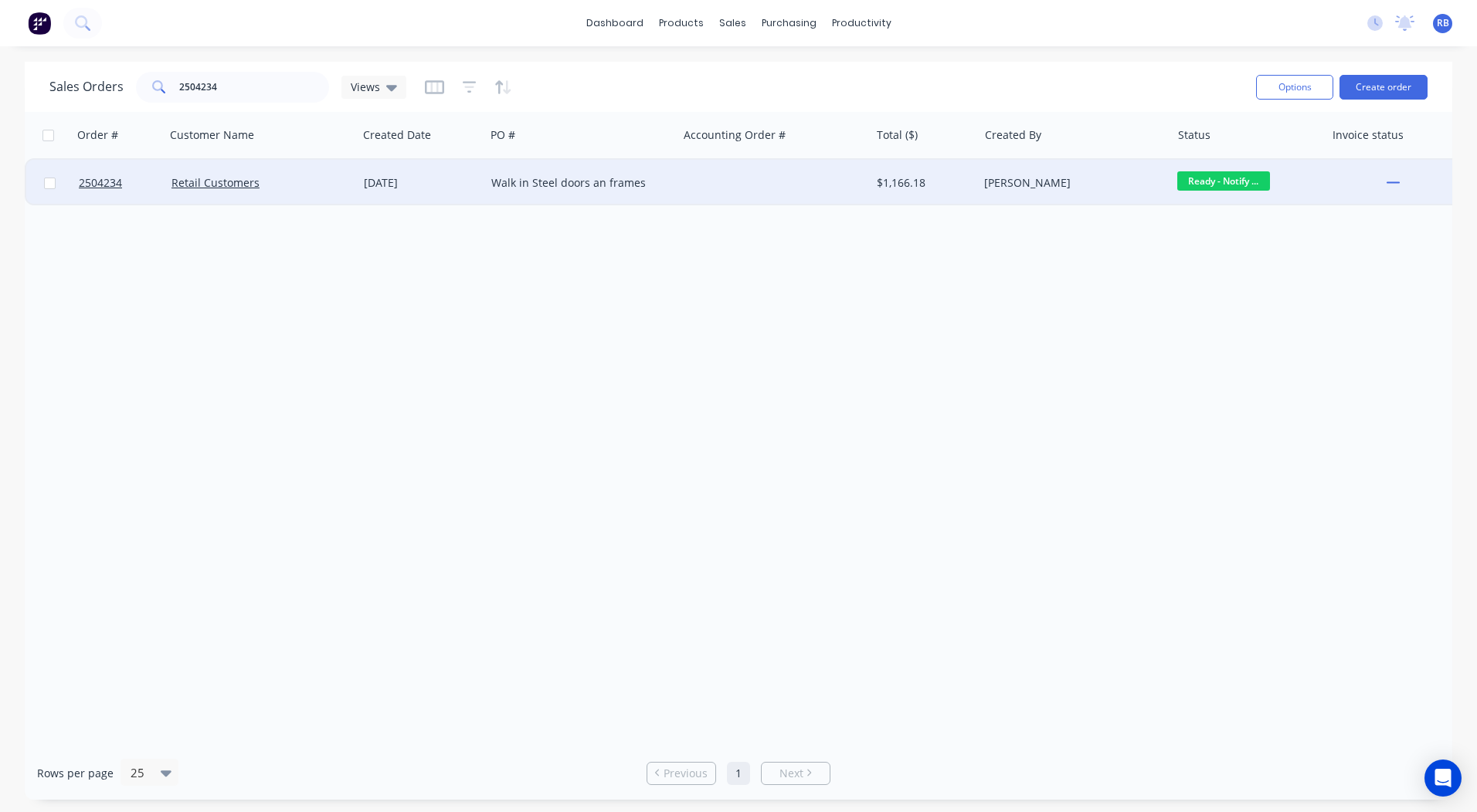
click at [753, 175] on div at bounding box center [774, 183] width 193 height 46
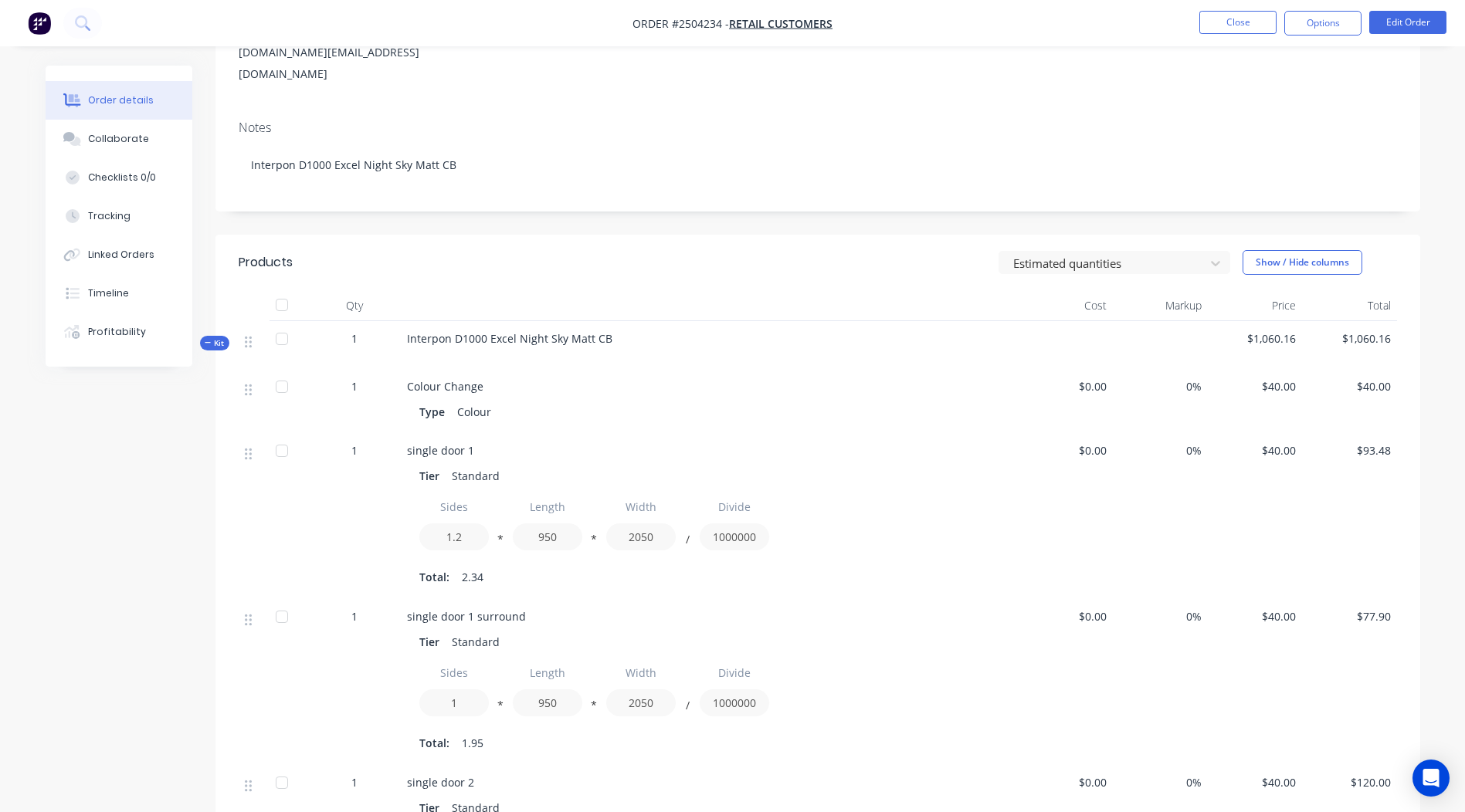
scroll to position [518, 0]
